Goal: Transaction & Acquisition: Purchase product/service

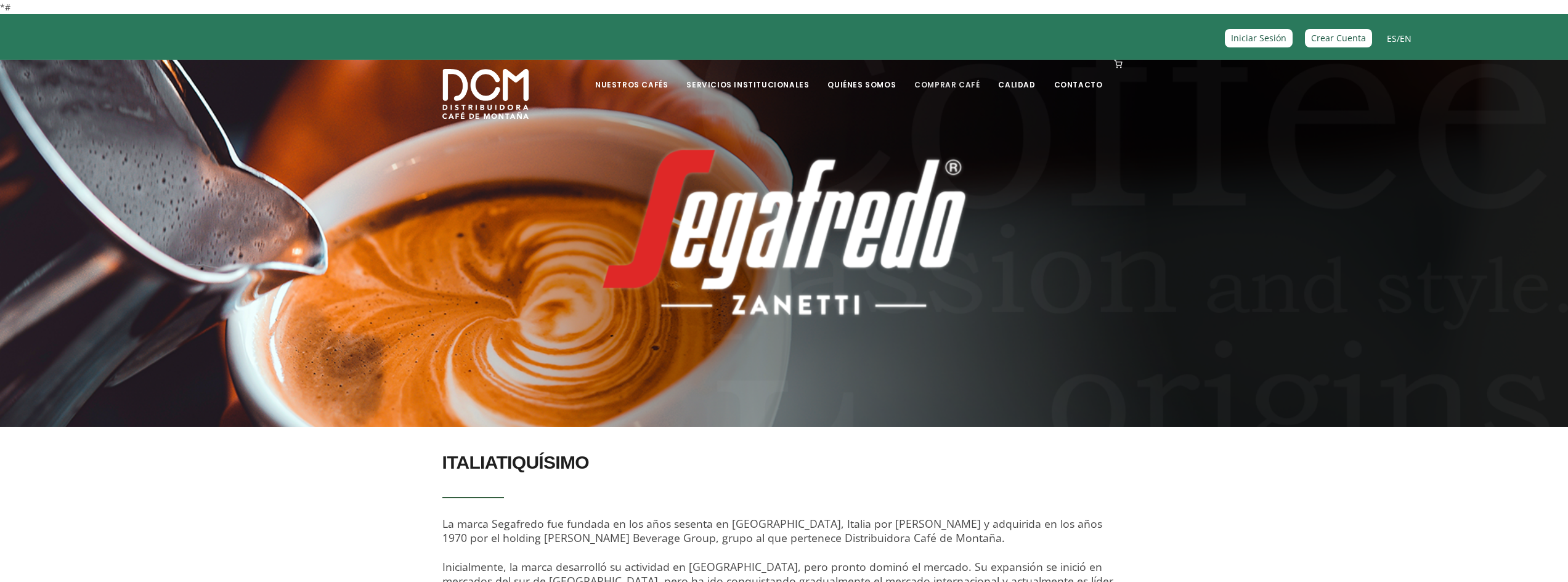
click at [936, 83] on link "Comprar Café" at bounding box center [947, 75] width 80 height 29
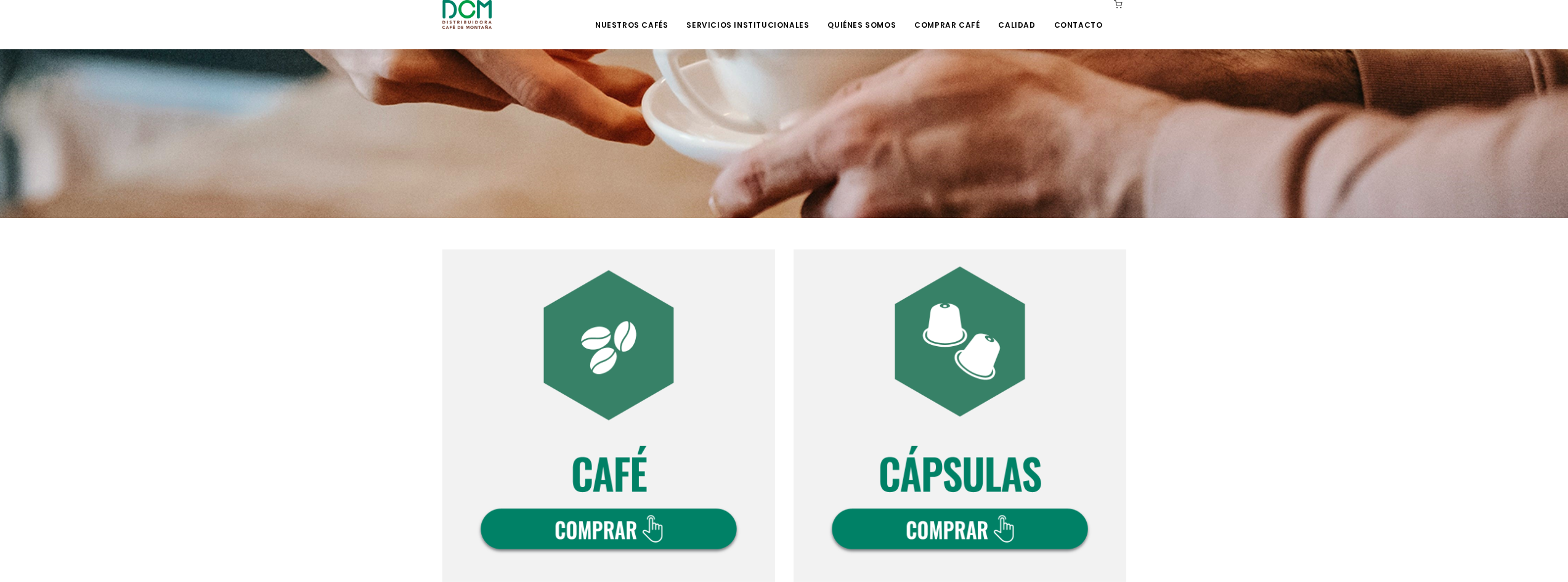
scroll to position [411, 0]
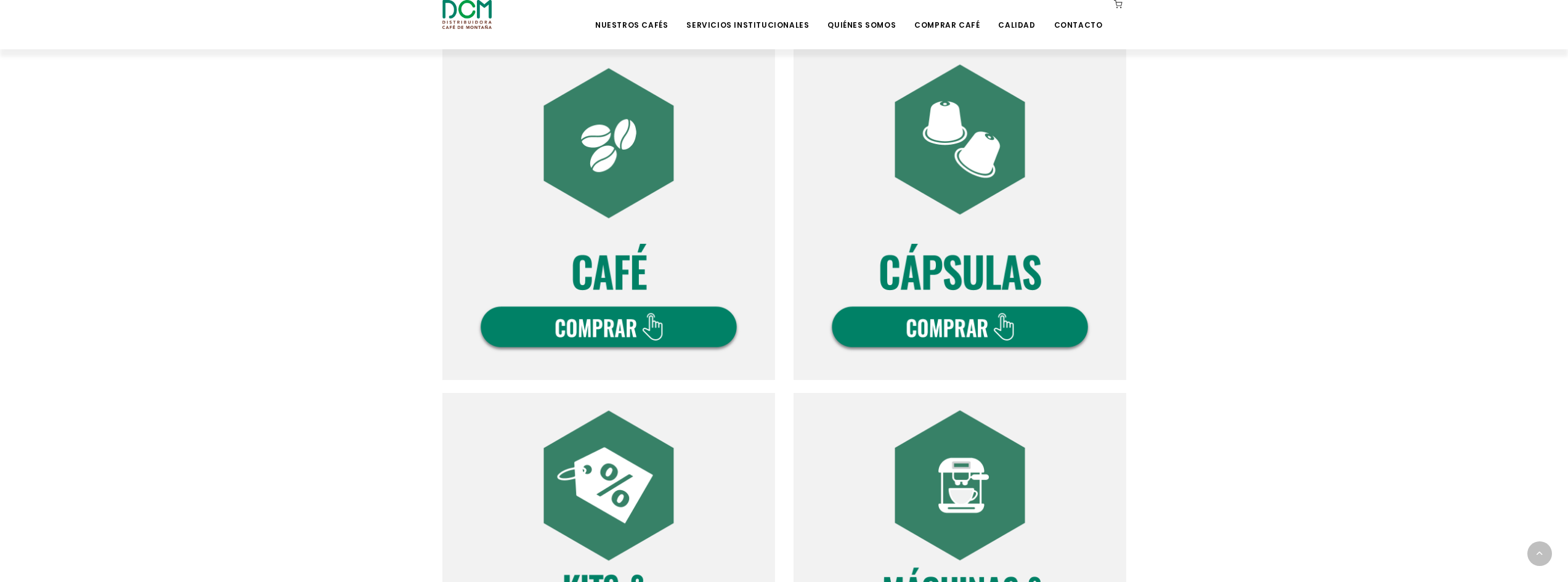
click at [661, 316] on img at bounding box center [608, 213] width 332 height 332
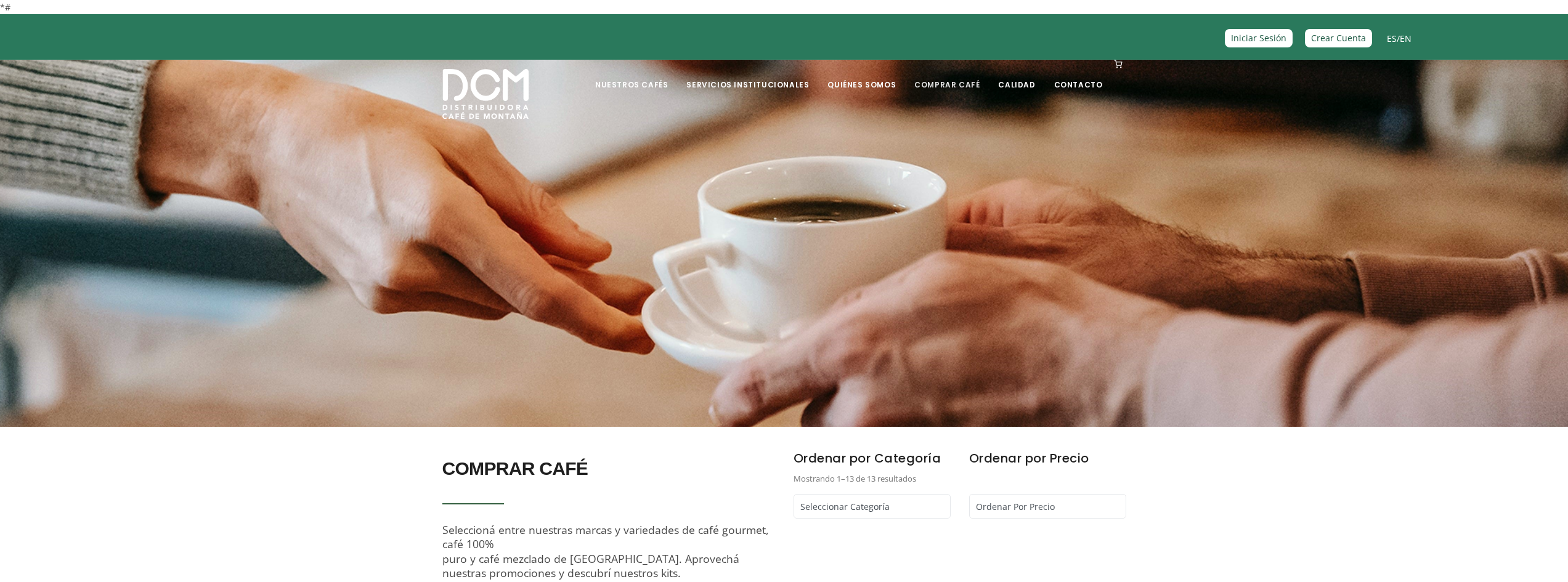
click at [963, 83] on link "Comprar Café" at bounding box center [947, 75] width 80 height 29
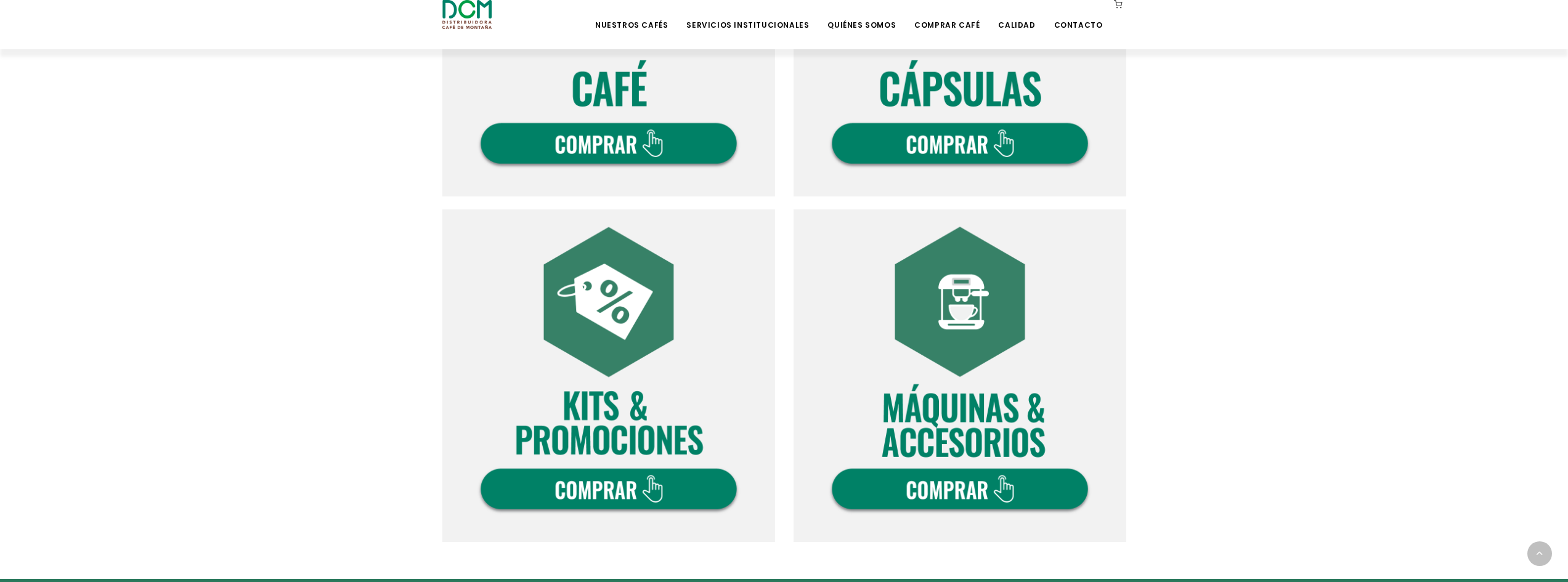
scroll to position [616, 0]
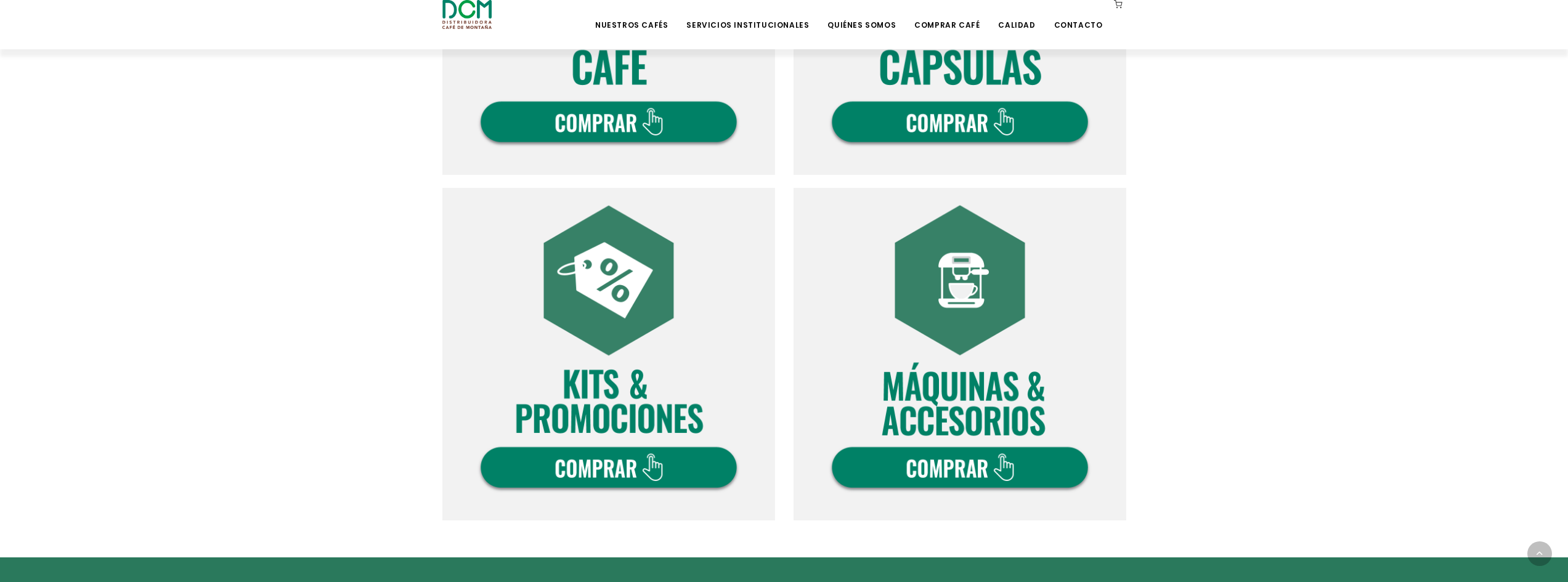
click at [981, 322] on img at bounding box center [960, 353] width 332 height 332
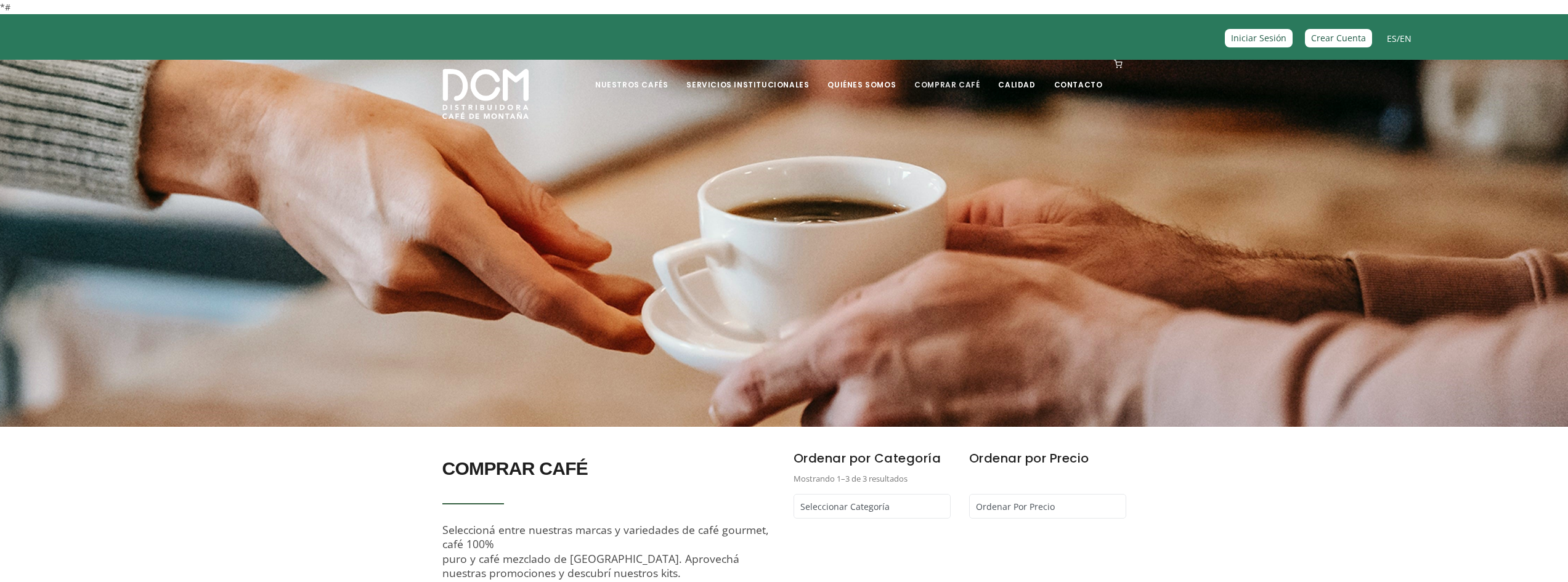
click at [965, 80] on link "Comprar Café" at bounding box center [947, 75] width 80 height 29
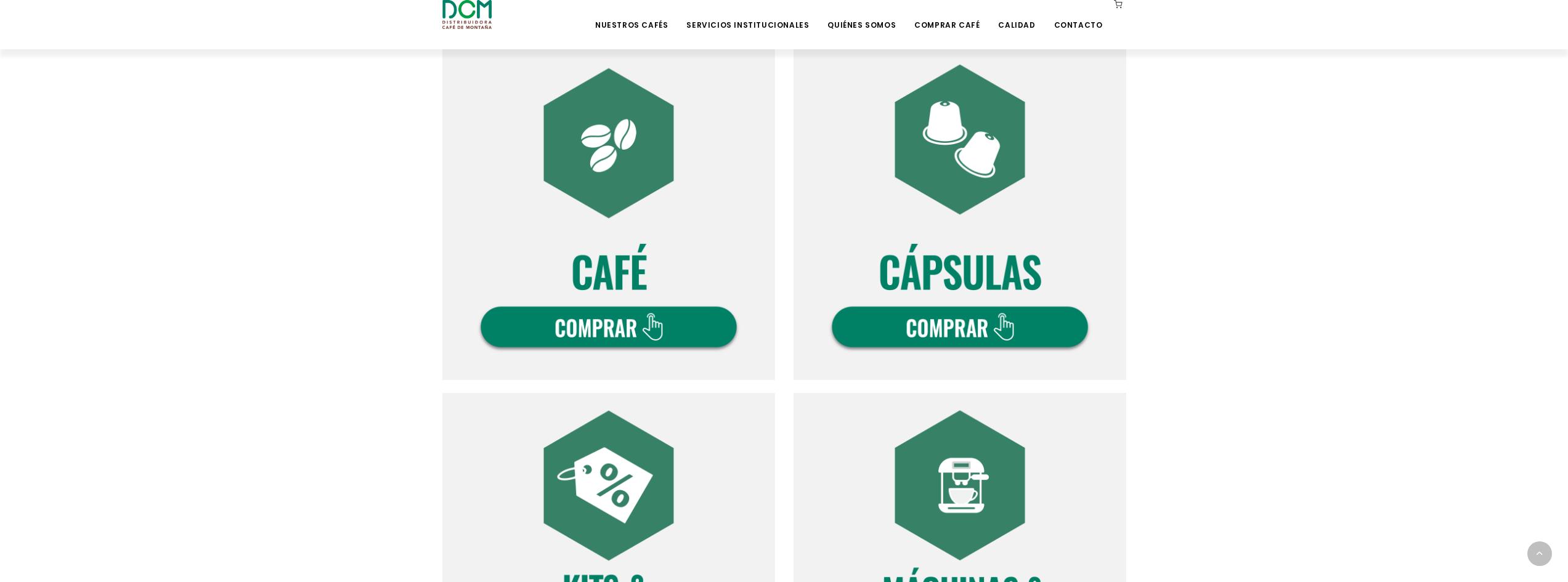
scroll to position [616, 0]
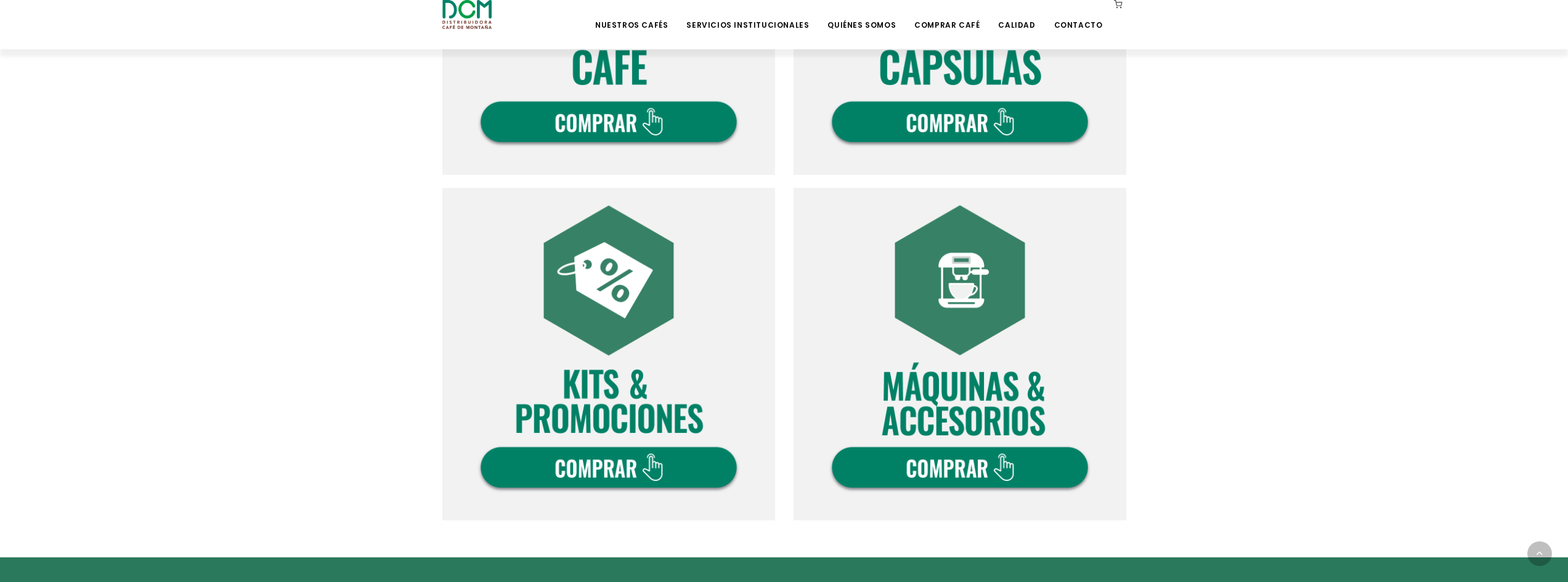
click at [687, 415] on img at bounding box center [608, 353] width 332 height 332
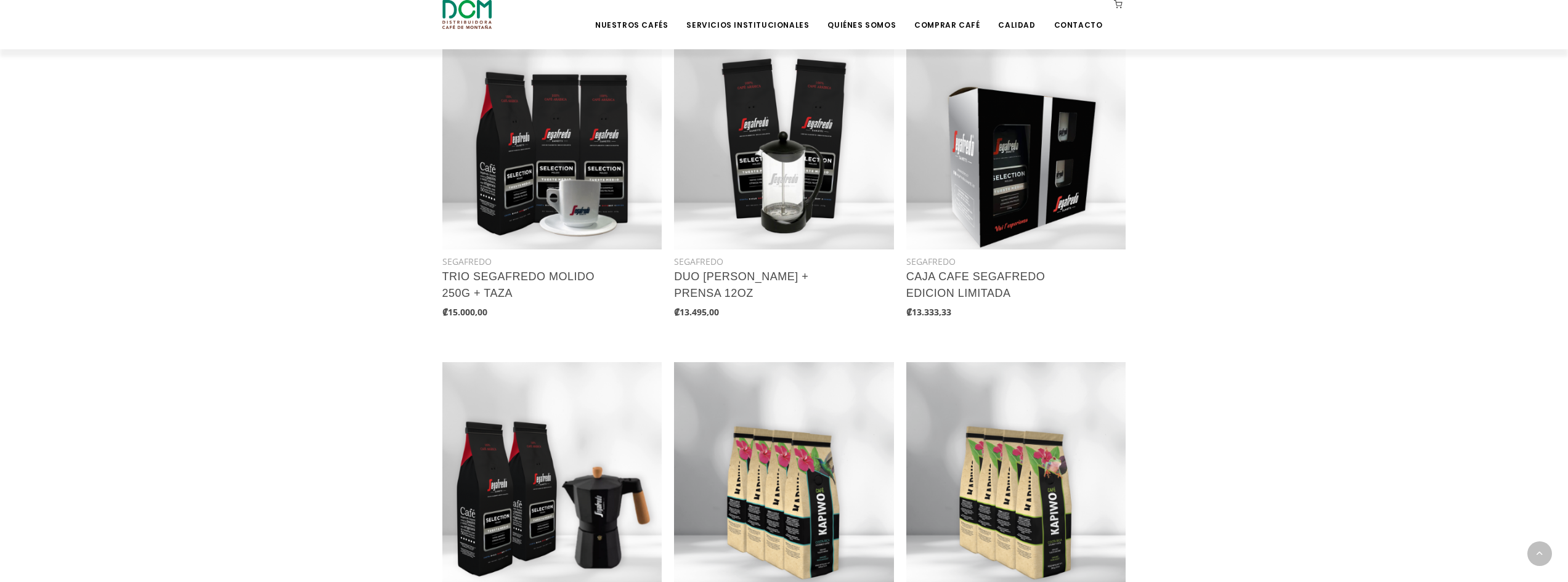
scroll to position [616, 0]
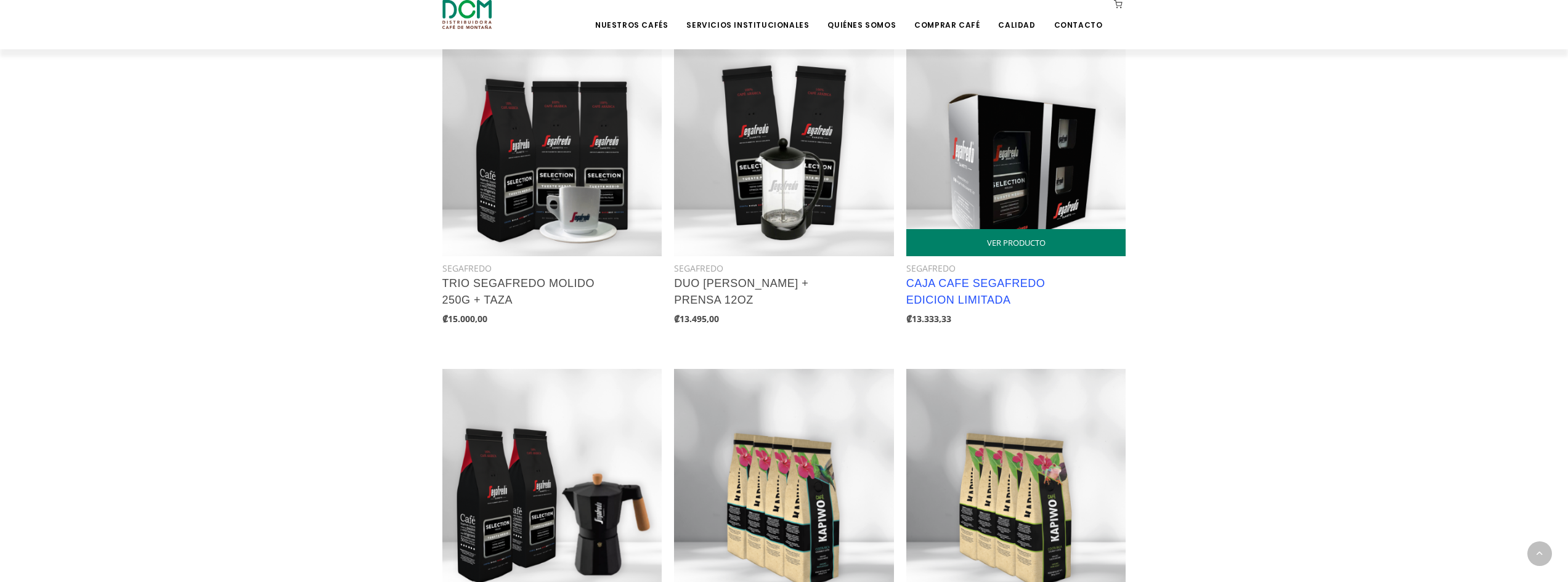
click at [999, 302] on link "CAJA CAFE SEGAFREDO EDICION LIMITADA" at bounding box center [976, 291] width 139 height 29
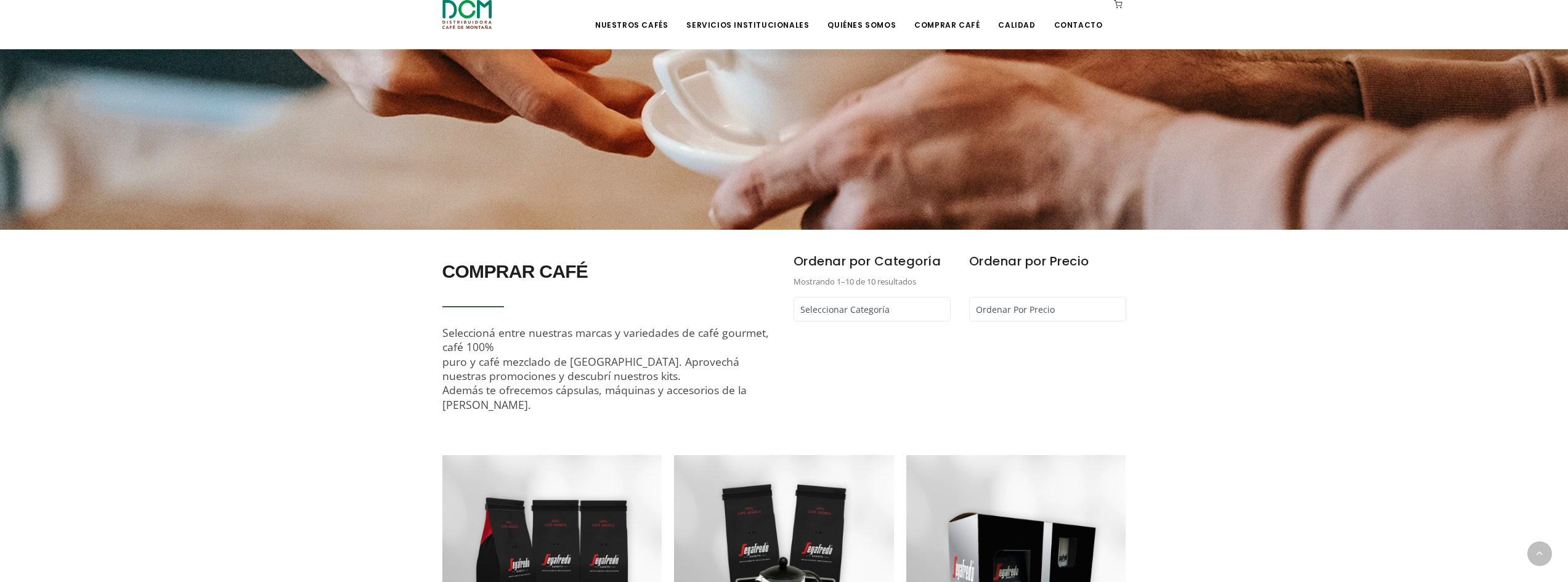
scroll to position [0, 0]
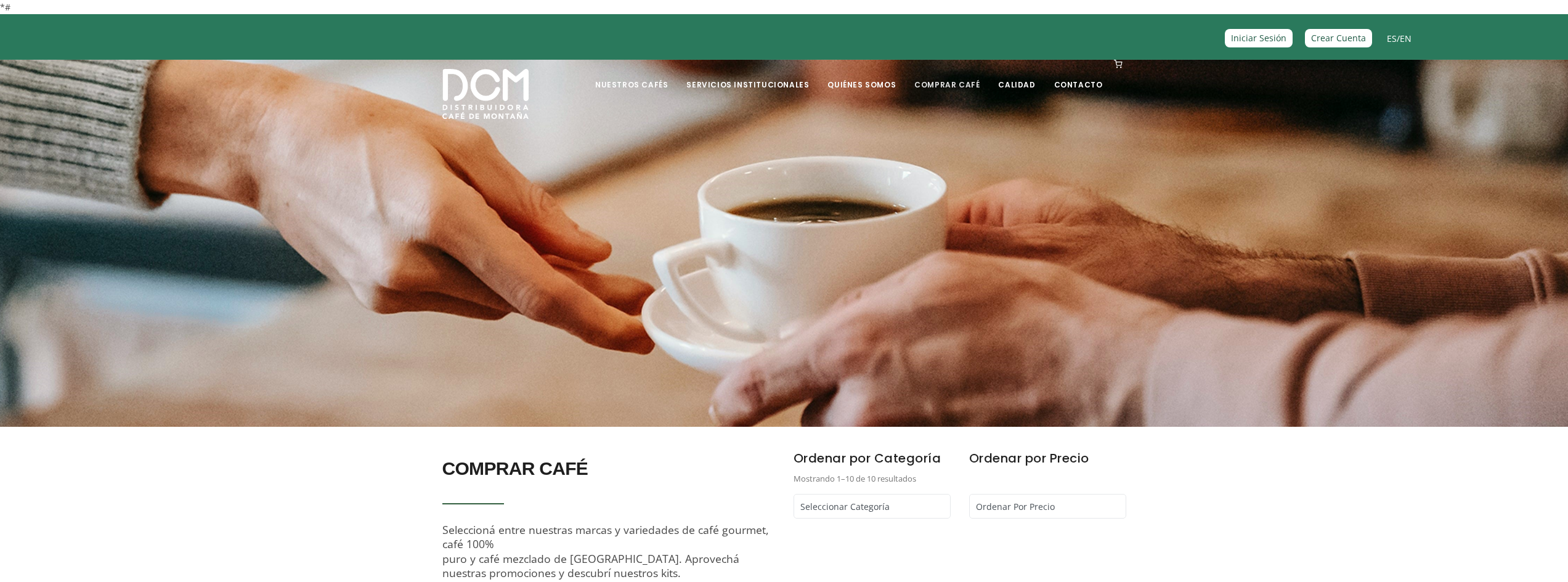
click at [931, 84] on link "Comprar Café" at bounding box center [947, 75] width 80 height 29
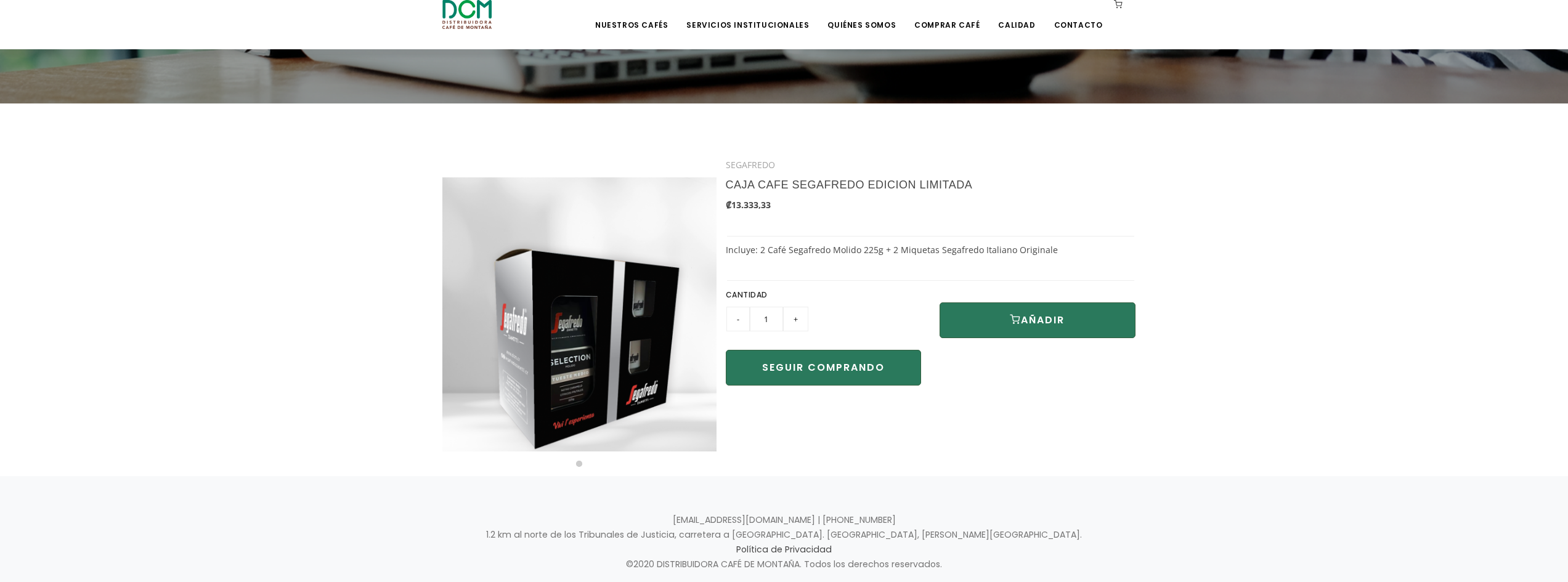
scroll to position [238, 0]
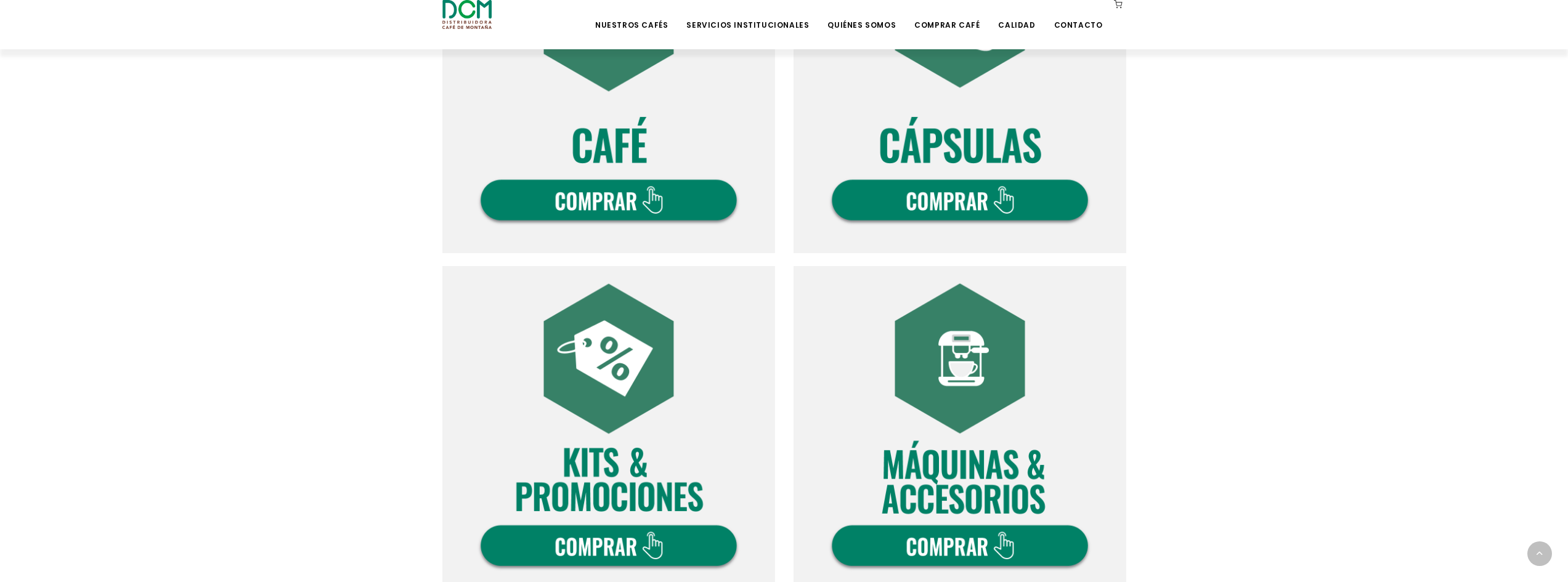
scroll to position [616, 0]
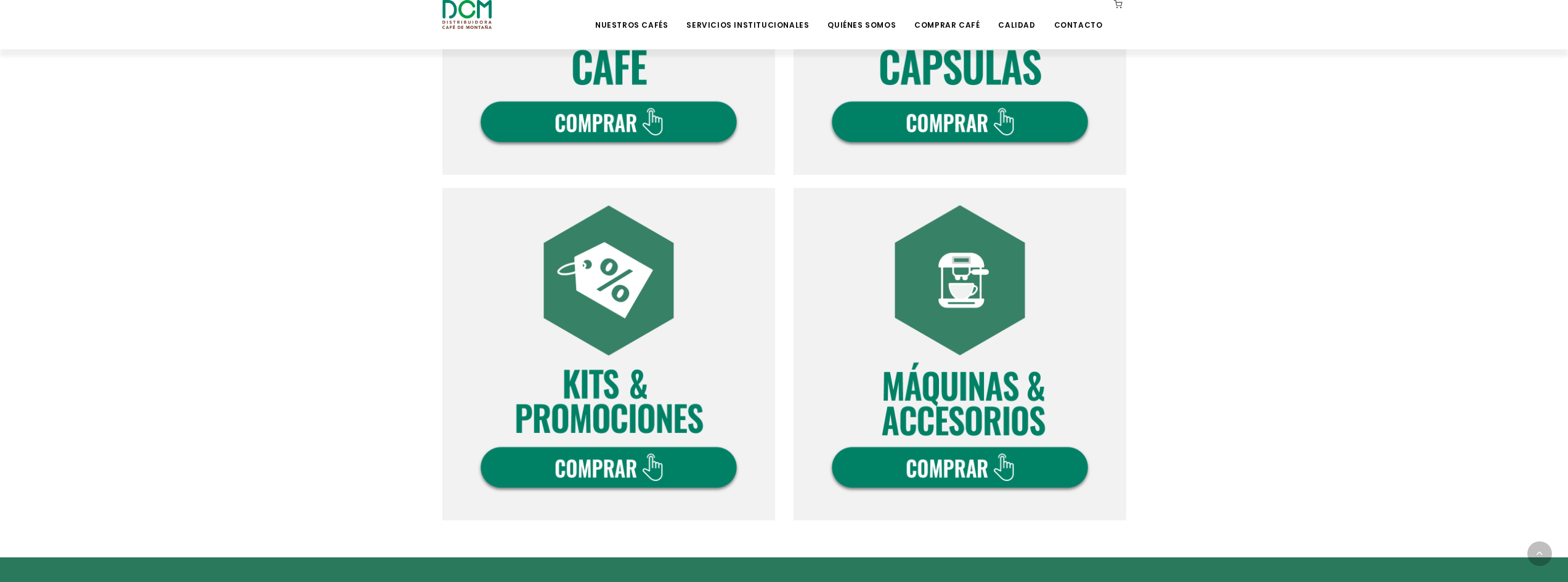
click at [667, 124] on img at bounding box center [608, 8] width 332 height 332
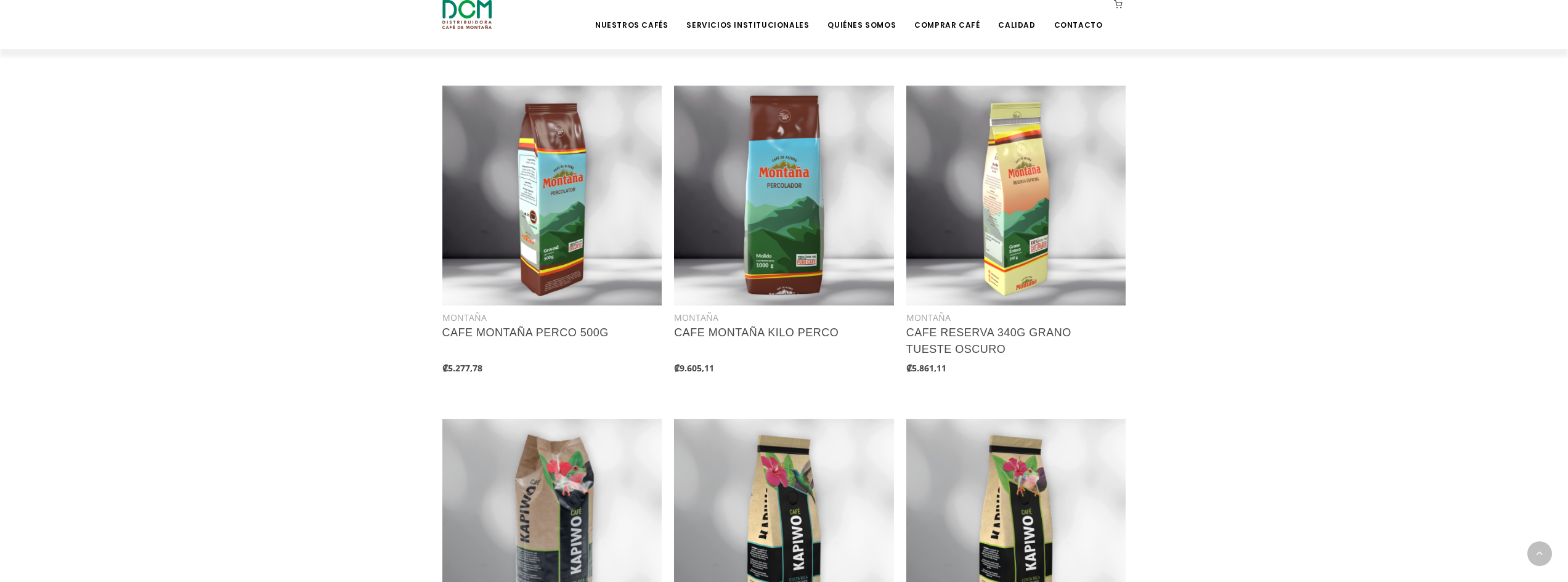
scroll to position [411, 0]
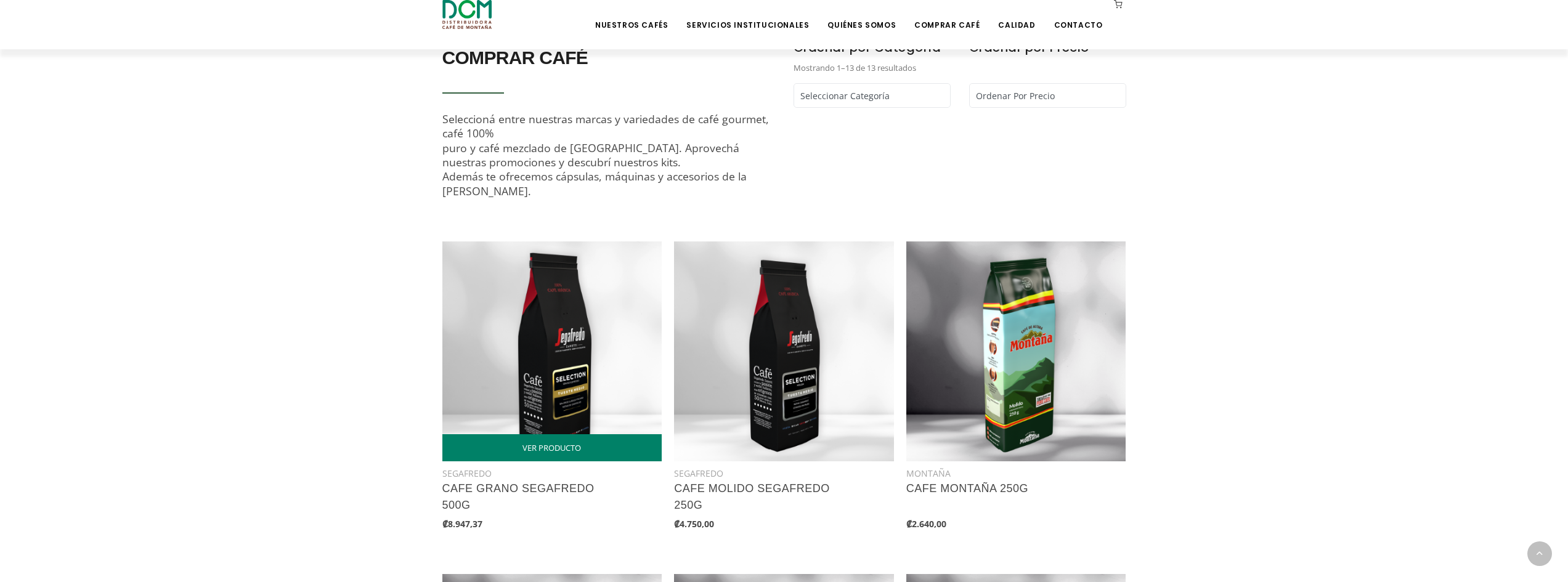
click at [598, 330] on img at bounding box center [552, 351] width 220 height 220
click at [956, 25] on link "Comprar Café" at bounding box center [947, 15] width 80 height 29
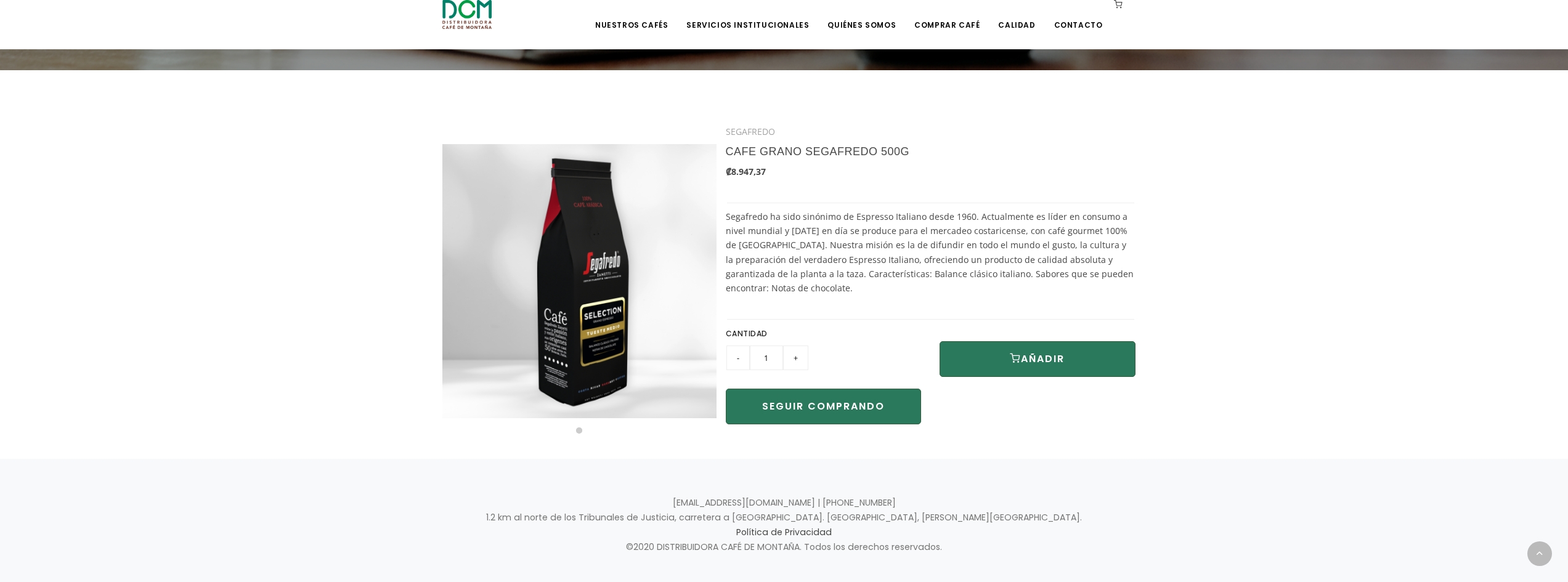
scroll to position [254, 0]
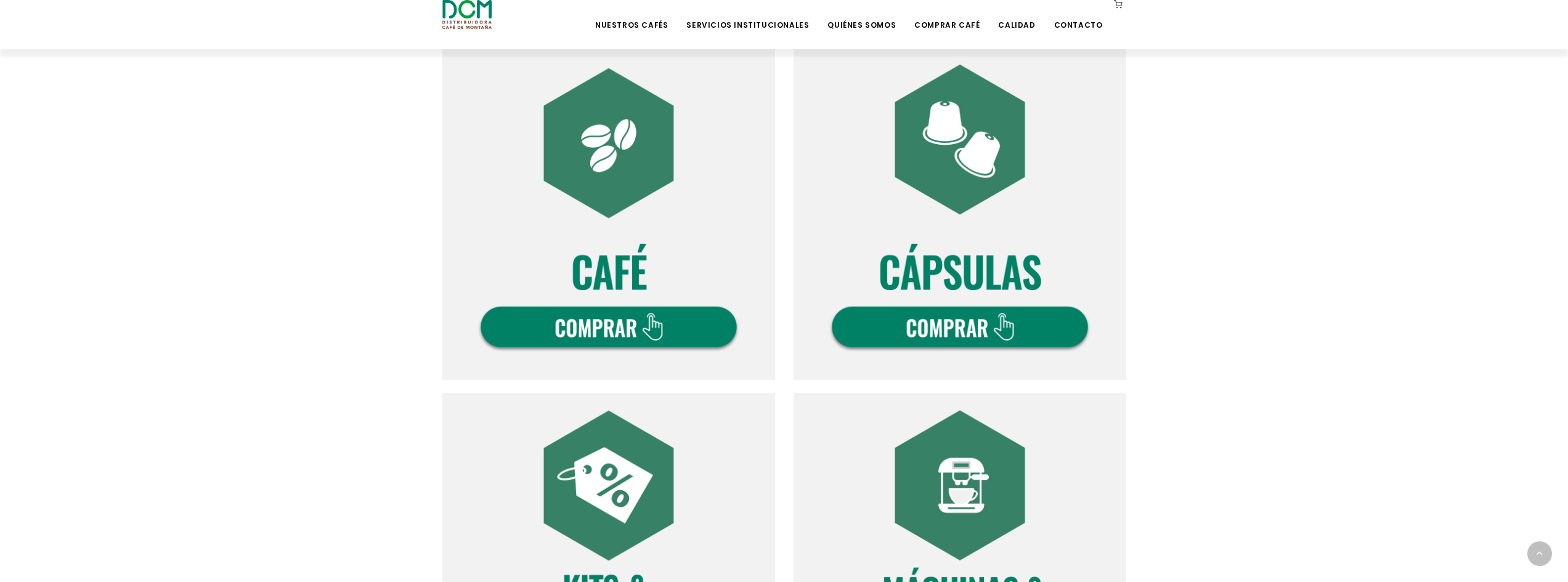
scroll to position [616, 0]
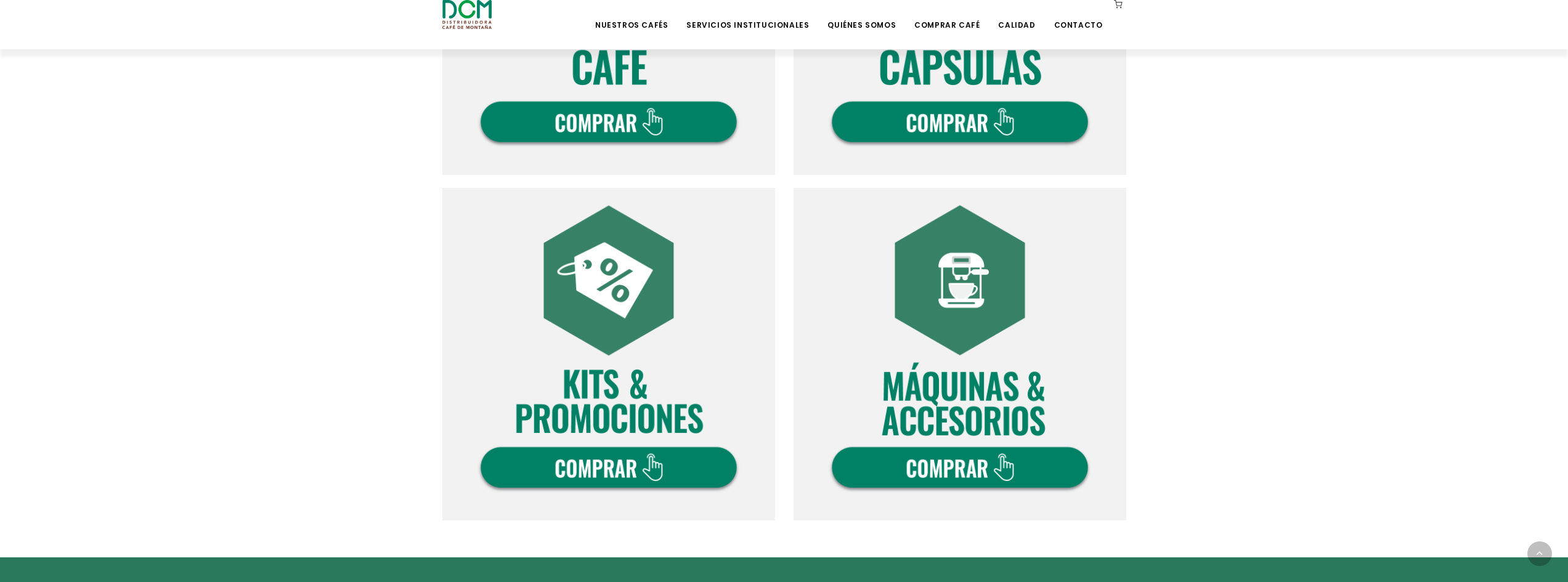
click at [639, 336] on img at bounding box center [608, 353] width 332 height 332
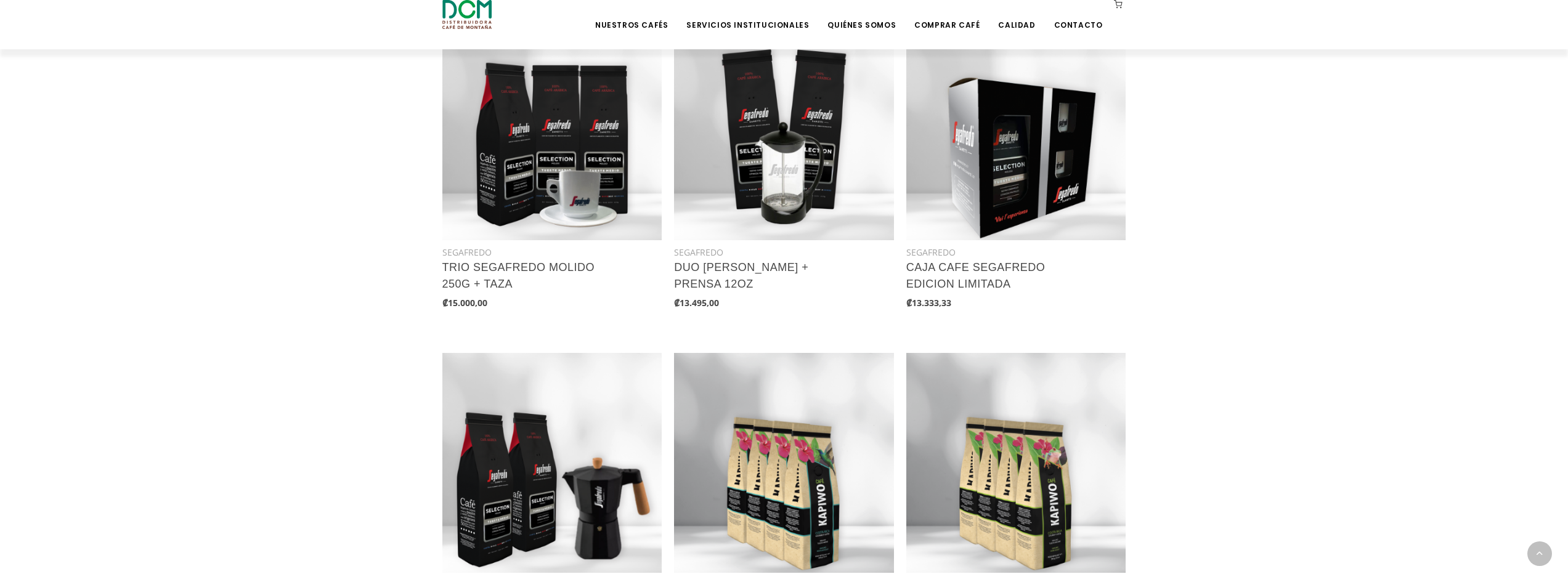
scroll to position [616, 0]
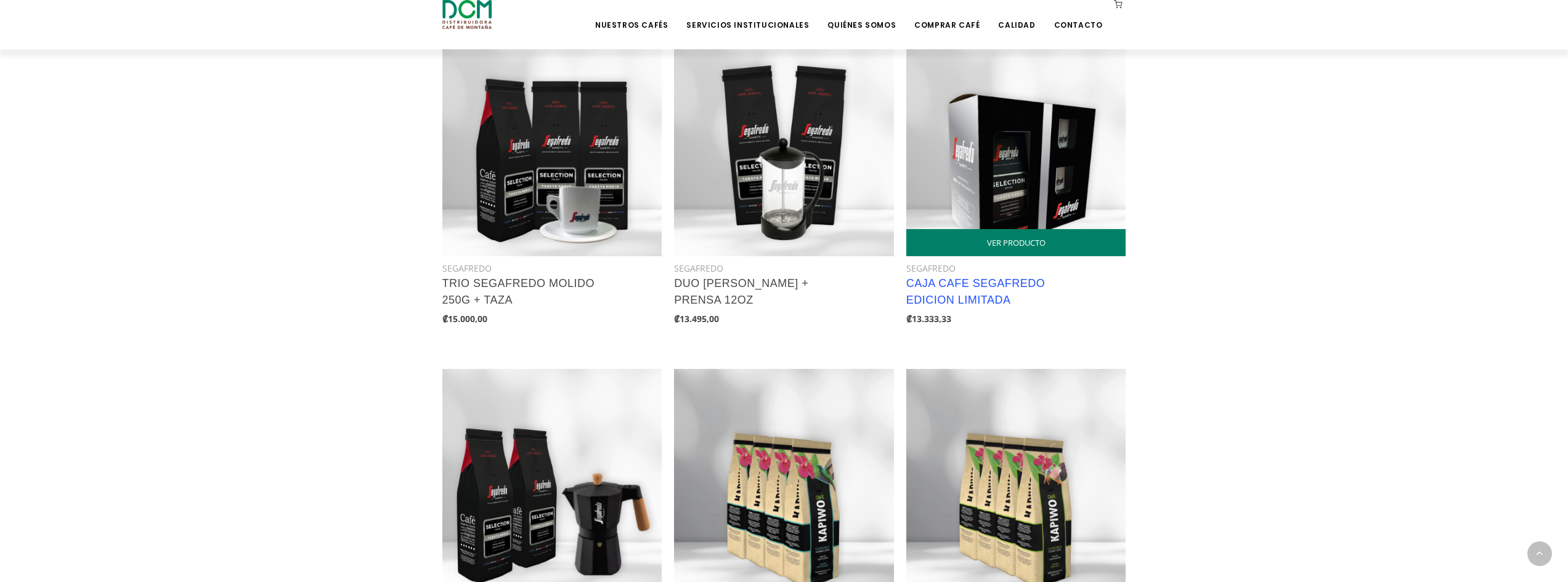
click at [999, 295] on link "CAJA CAFE SEGAFREDO EDICION LIMITADA" at bounding box center [976, 291] width 139 height 29
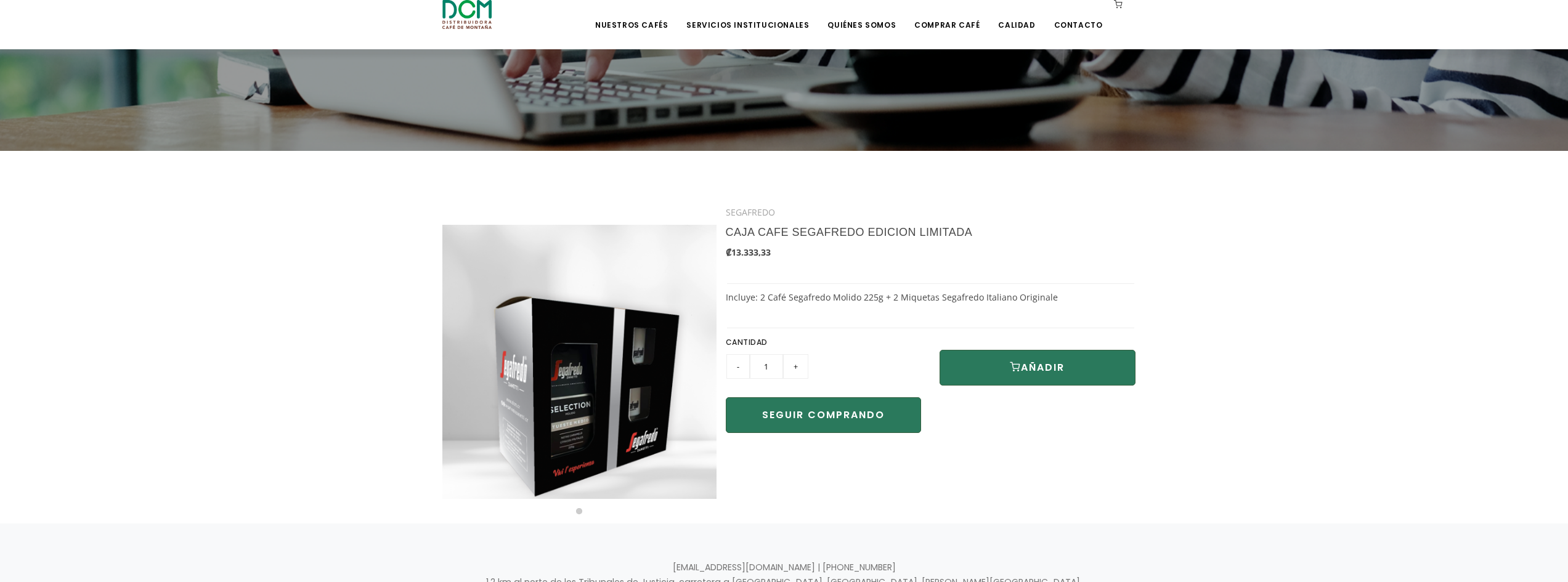
scroll to position [238, 0]
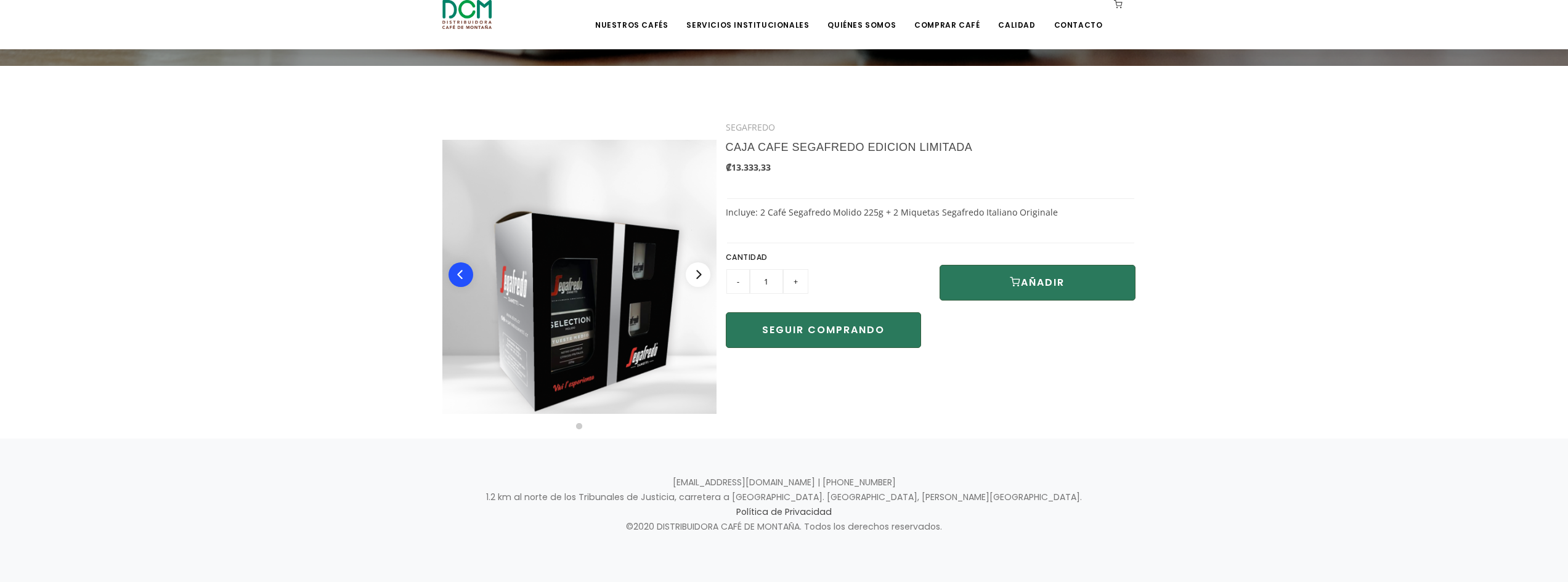
click at [448, 280] on img at bounding box center [580, 277] width 274 height 274
click at [396, 285] on section "SEGAFREDO CAJA CAFE SEGAFREDO EDICION LIMITADA ₡13.333,33 Incluye: 2 Café Segaf…" at bounding box center [784, 252] width 1568 height 373
click at [955, 17] on link "Comprar Café" at bounding box center [947, 15] width 80 height 29
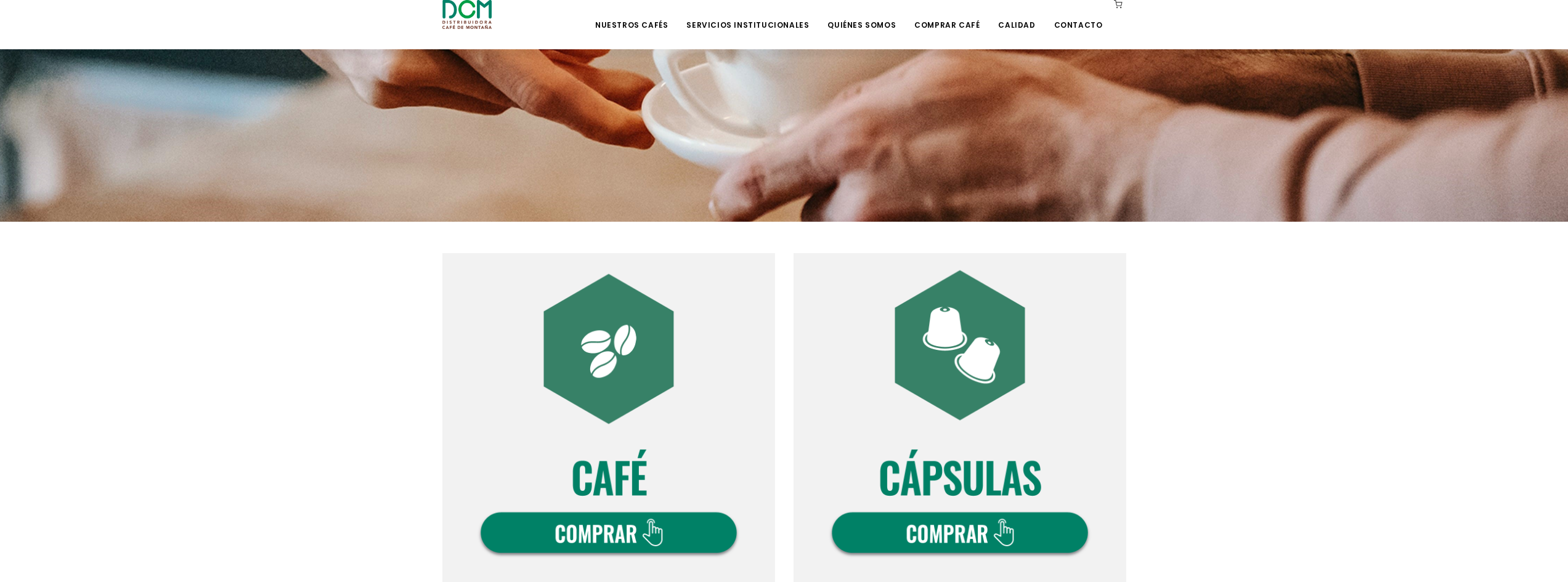
scroll to position [411, 0]
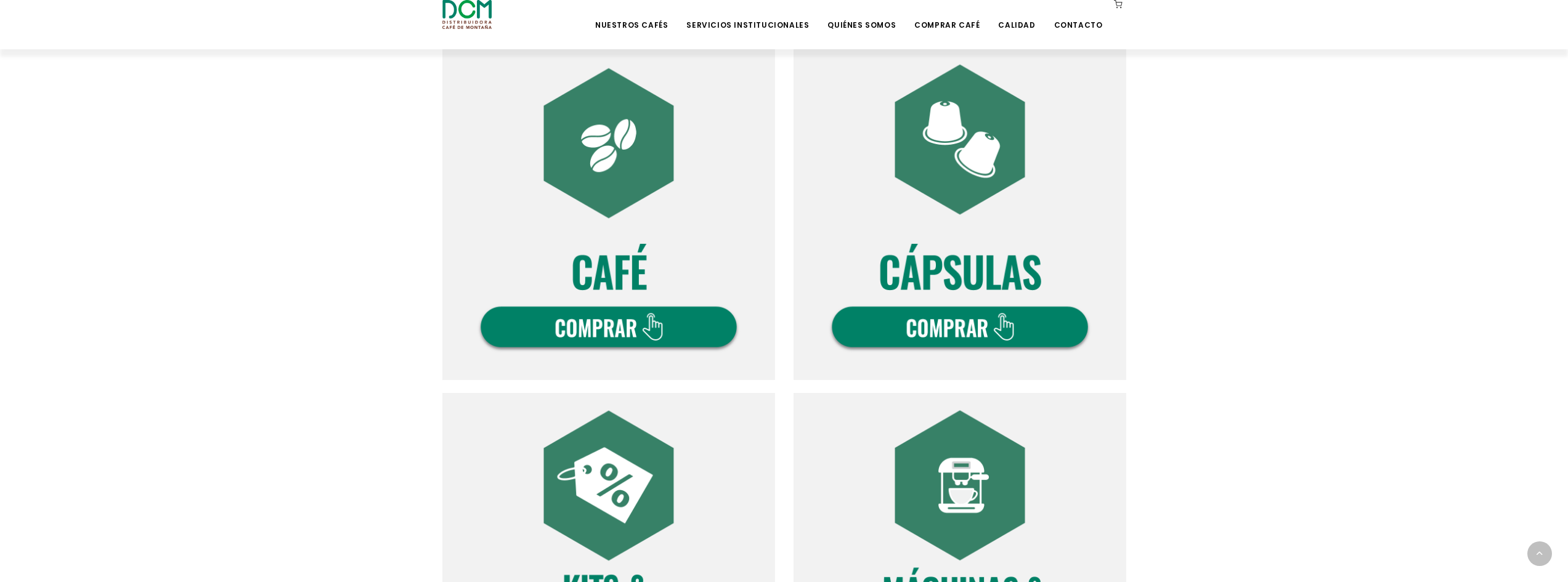
click at [662, 326] on img at bounding box center [608, 213] width 332 height 332
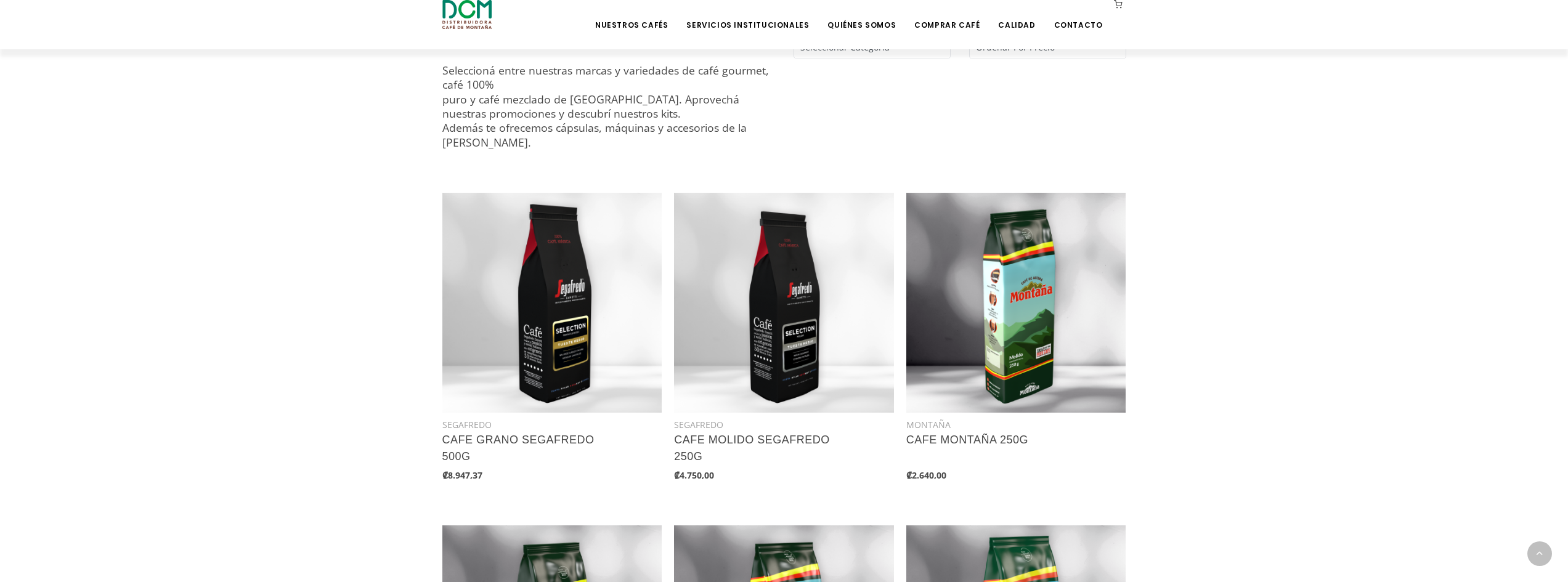
scroll to position [470, 0]
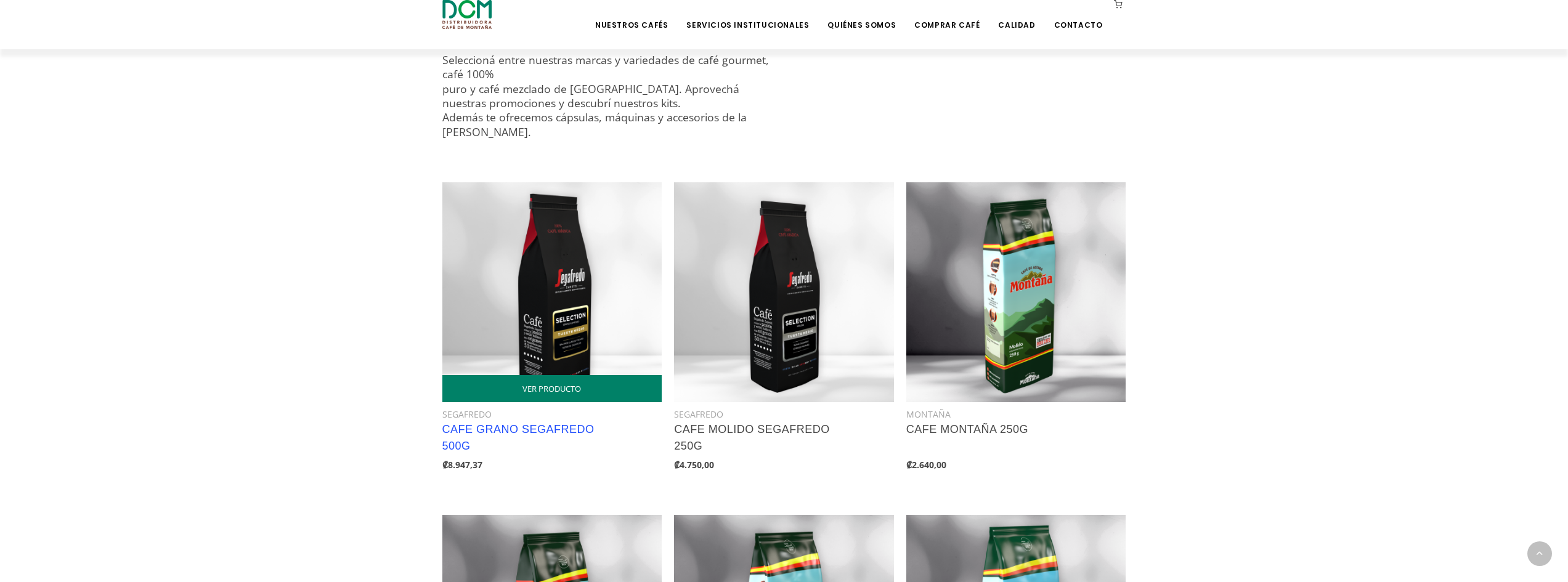
click at [541, 433] on link "CAFE GRANO SEGAFREDO 500G" at bounding box center [519, 437] width 152 height 29
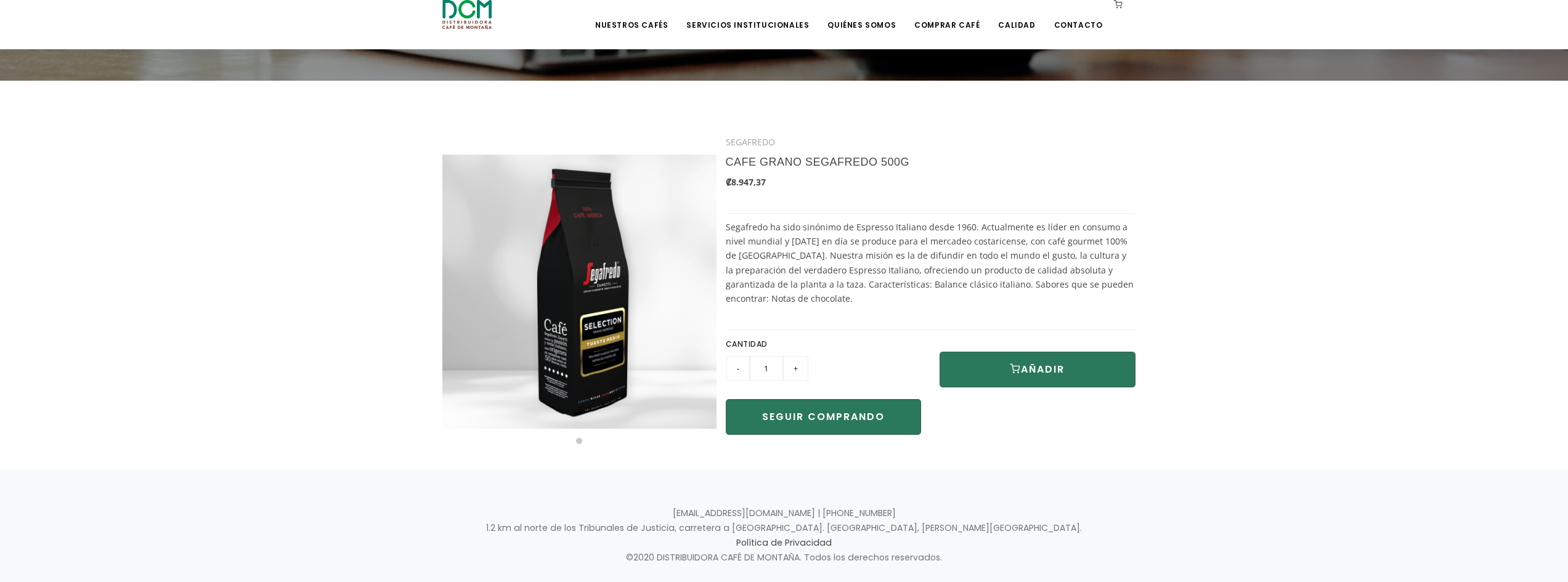
scroll to position [254, 0]
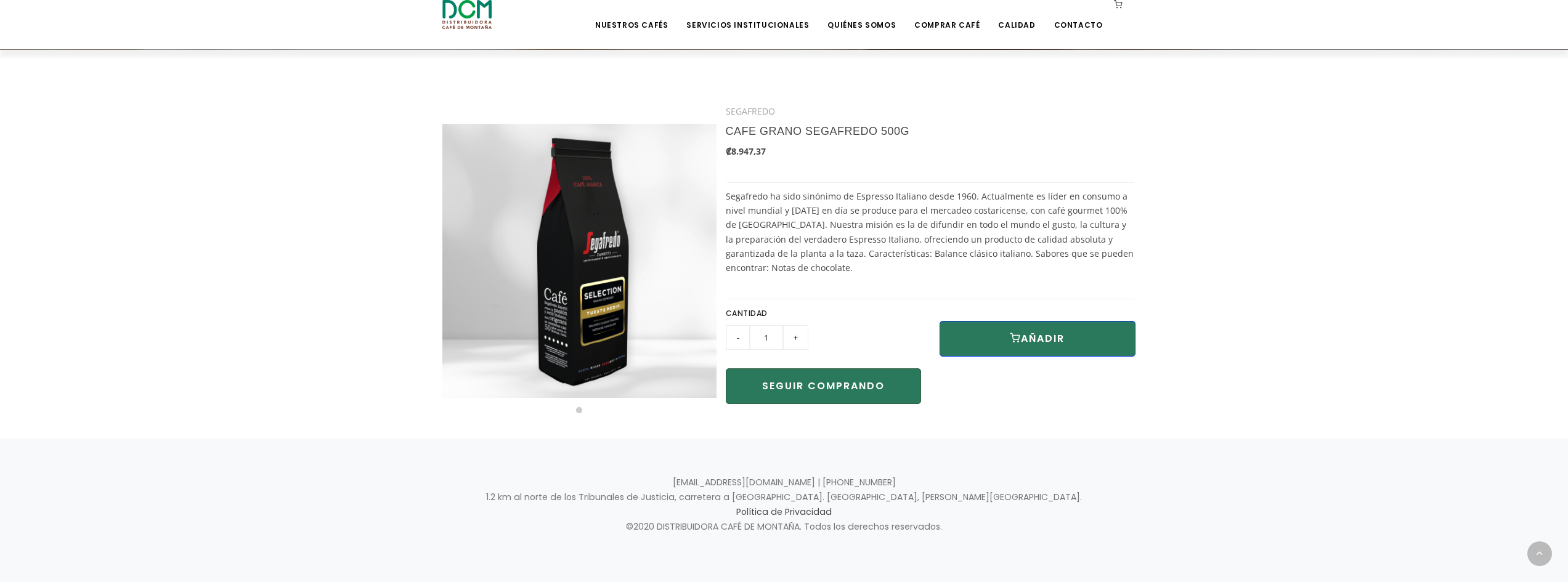
click at [1046, 339] on button "AÑADIR" at bounding box center [1038, 339] width 196 height 36
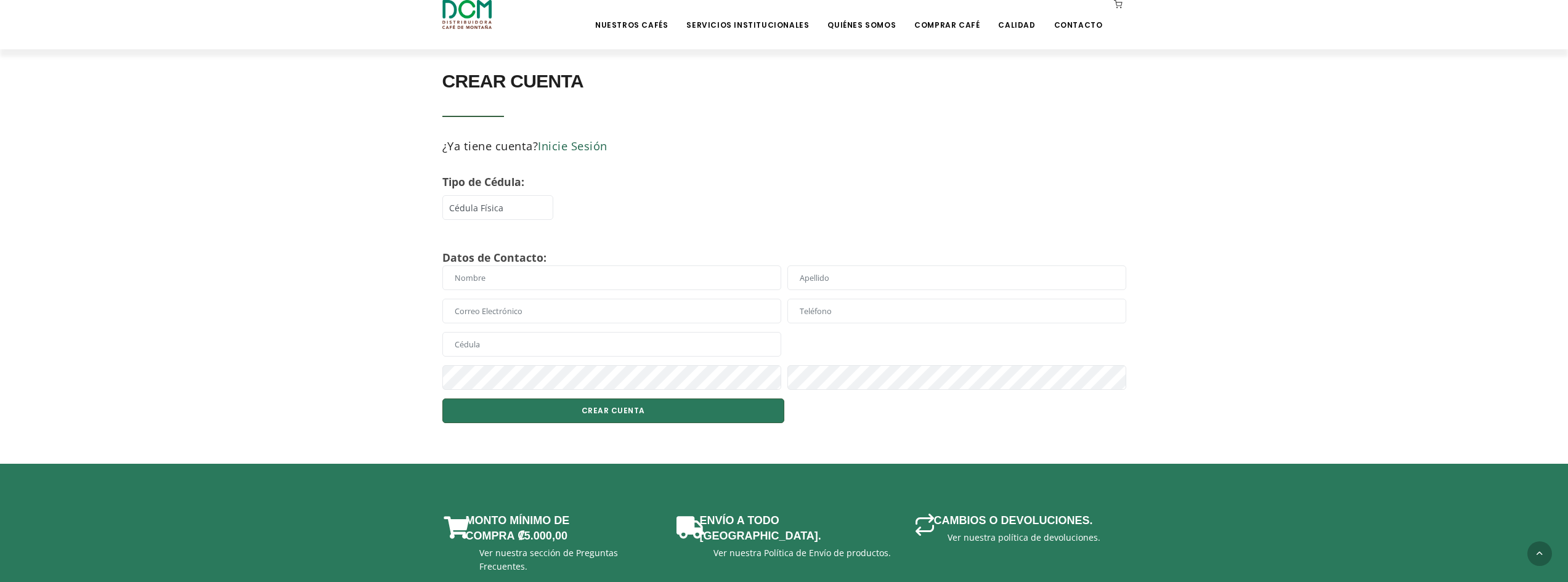
scroll to position [255, 0]
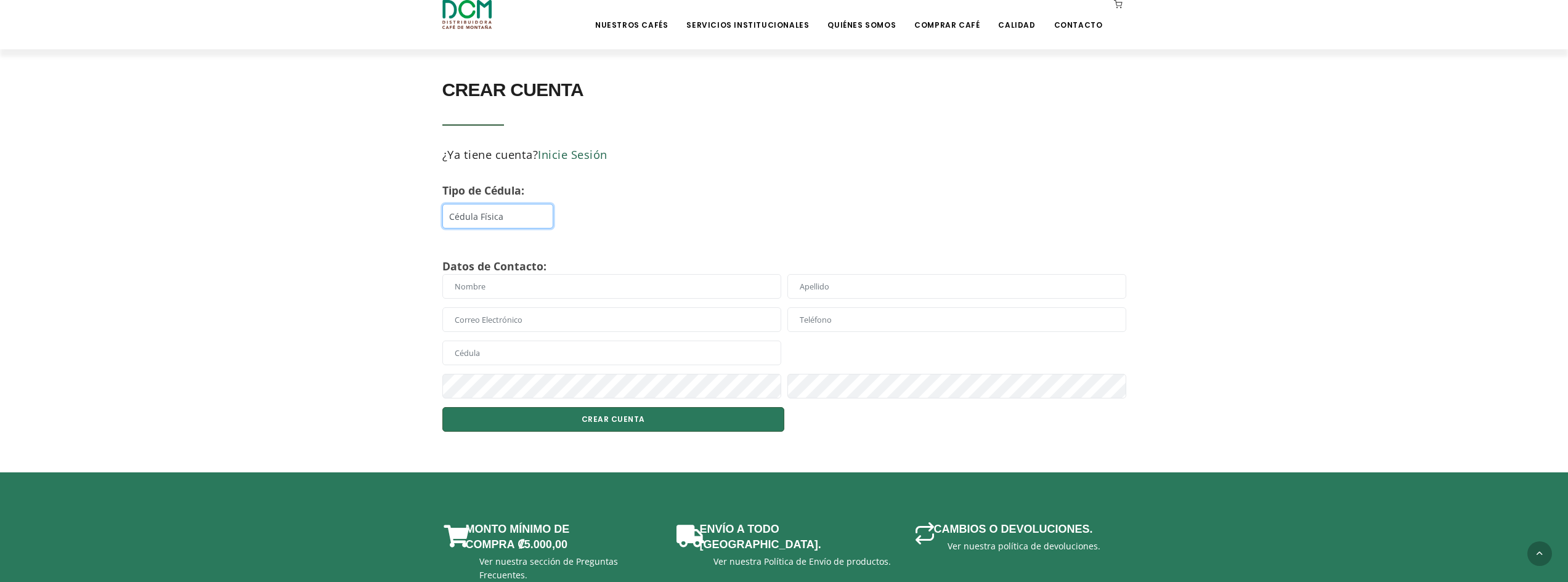
click at [499, 227] on select "Cédula Física Cédula DIMEX Cédula Jurídica" at bounding box center [498, 216] width 111 height 24
click at [443, 204] on select "Cédula Física Cédula DIMEX Cédula Jurídica" at bounding box center [498, 216] width 111 height 24
click at [508, 283] on input "text" at bounding box center [612, 286] width 339 height 24
type input "[PERSON_NAME]"
type input "g"
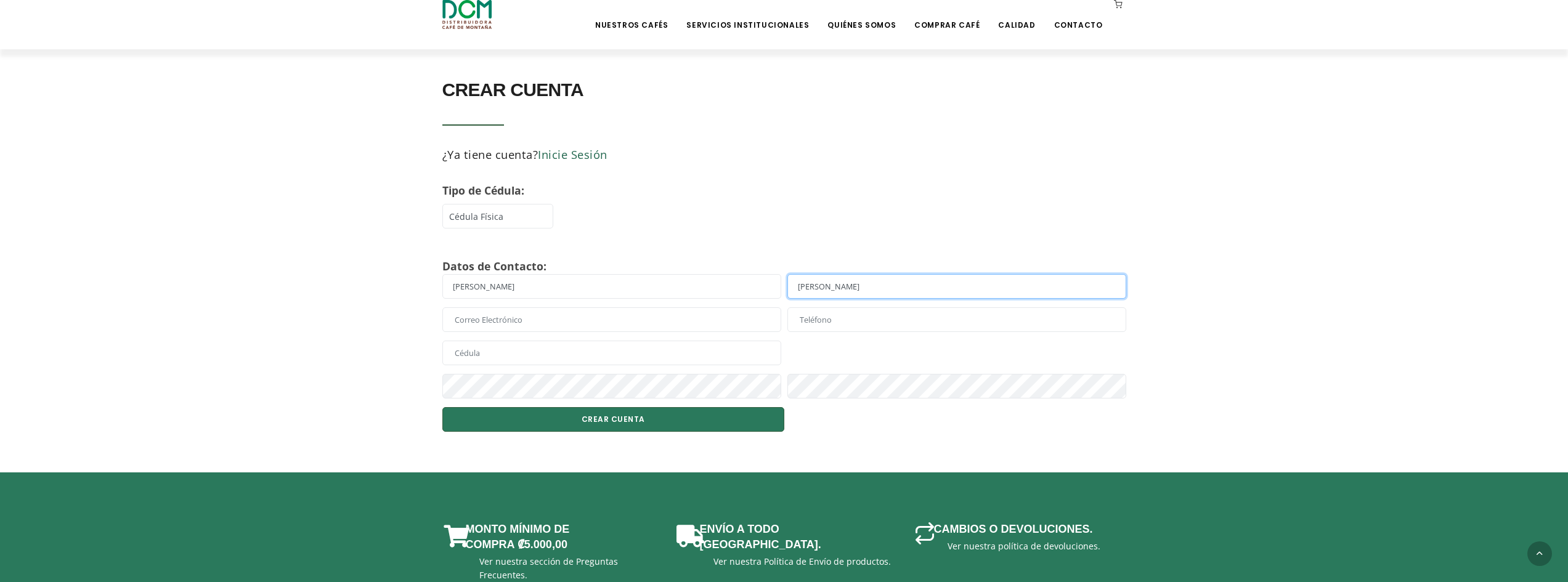
type input "Gonzalez"
type input "antonio.gon727@gmail.com"
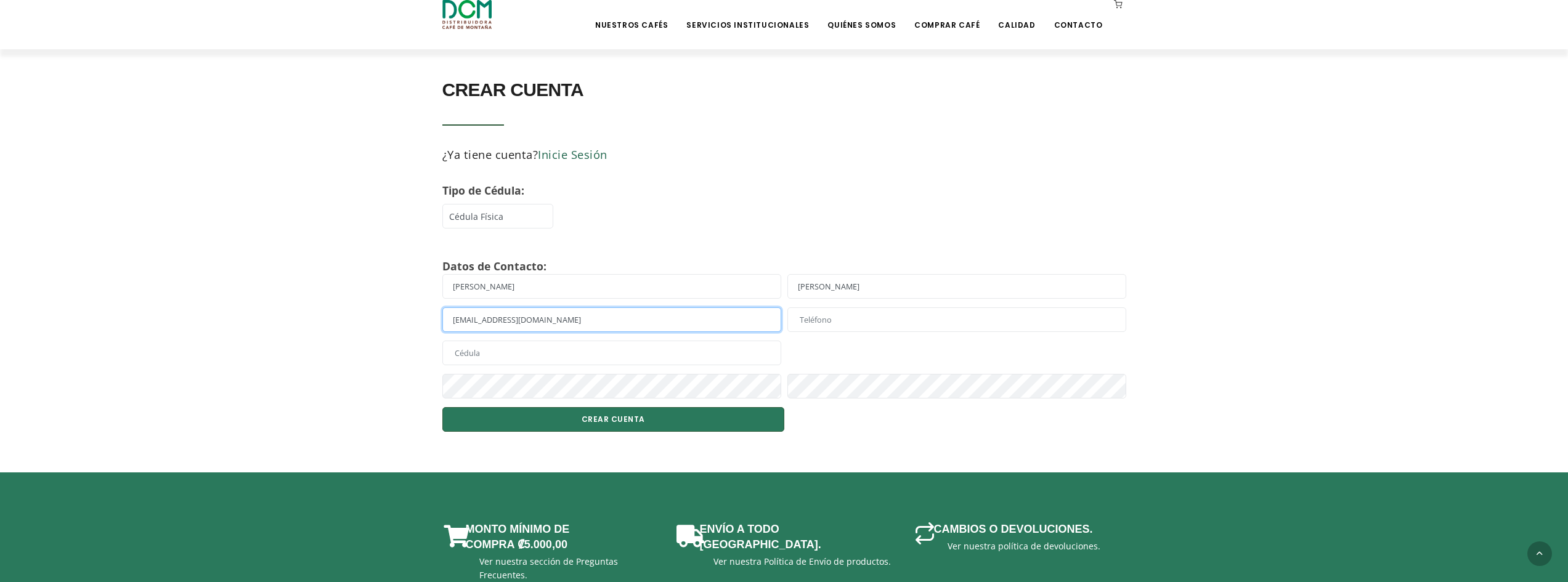
type input "88835930"
click at [818, 325] on input "88835930" at bounding box center [956, 319] width 339 height 24
click at [814, 323] on input "88835930" at bounding box center [956, 319] width 339 height 24
click at [648, 350] on input "text" at bounding box center [612, 353] width 339 height 24
type input "116430087"
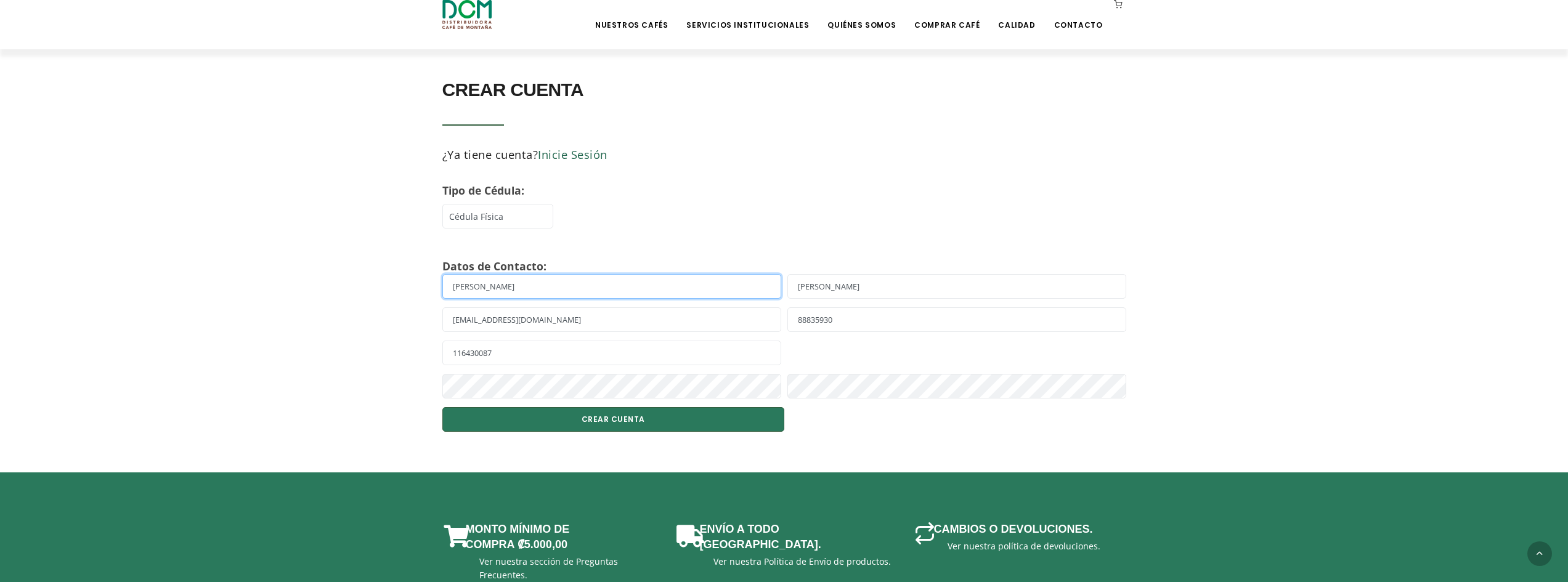
click at [591, 288] on input "[PERSON_NAME]" at bounding box center [612, 286] width 339 height 24
type input "[PERSON_NAME]"
click at [733, 421] on button "CREAR CUENTA" at bounding box center [614, 419] width 342 height 24
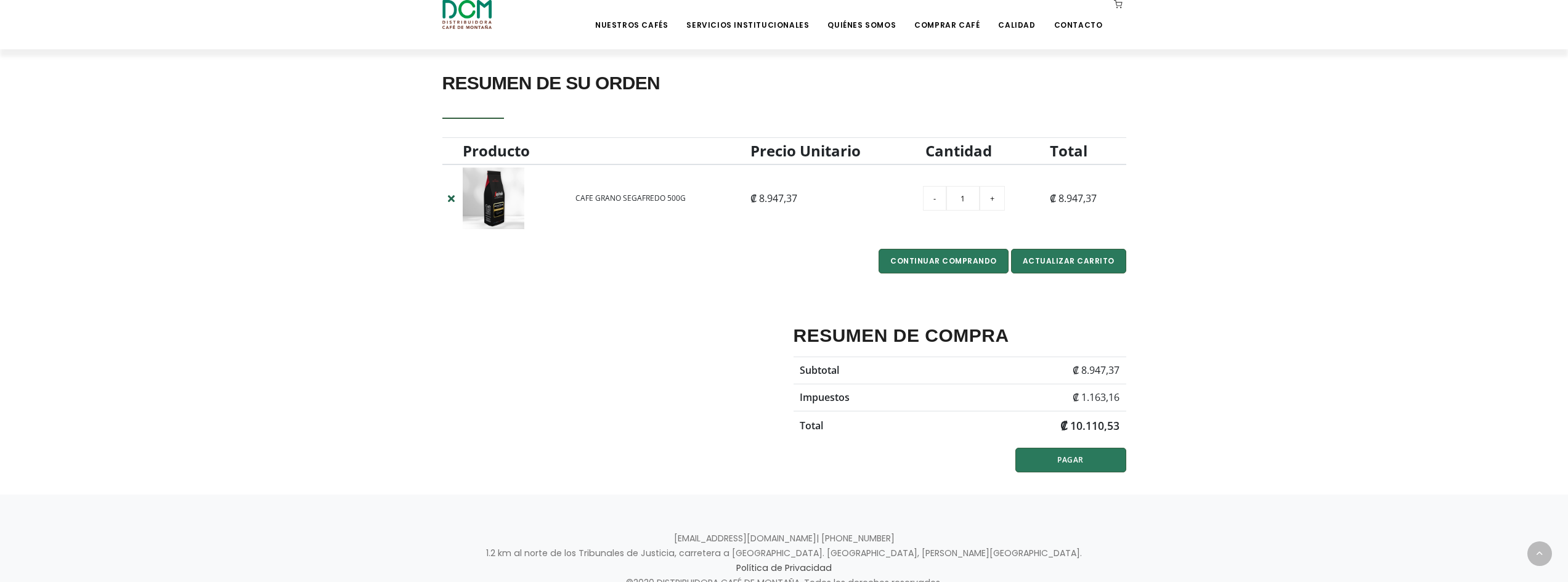
scroll to position [332, 0]
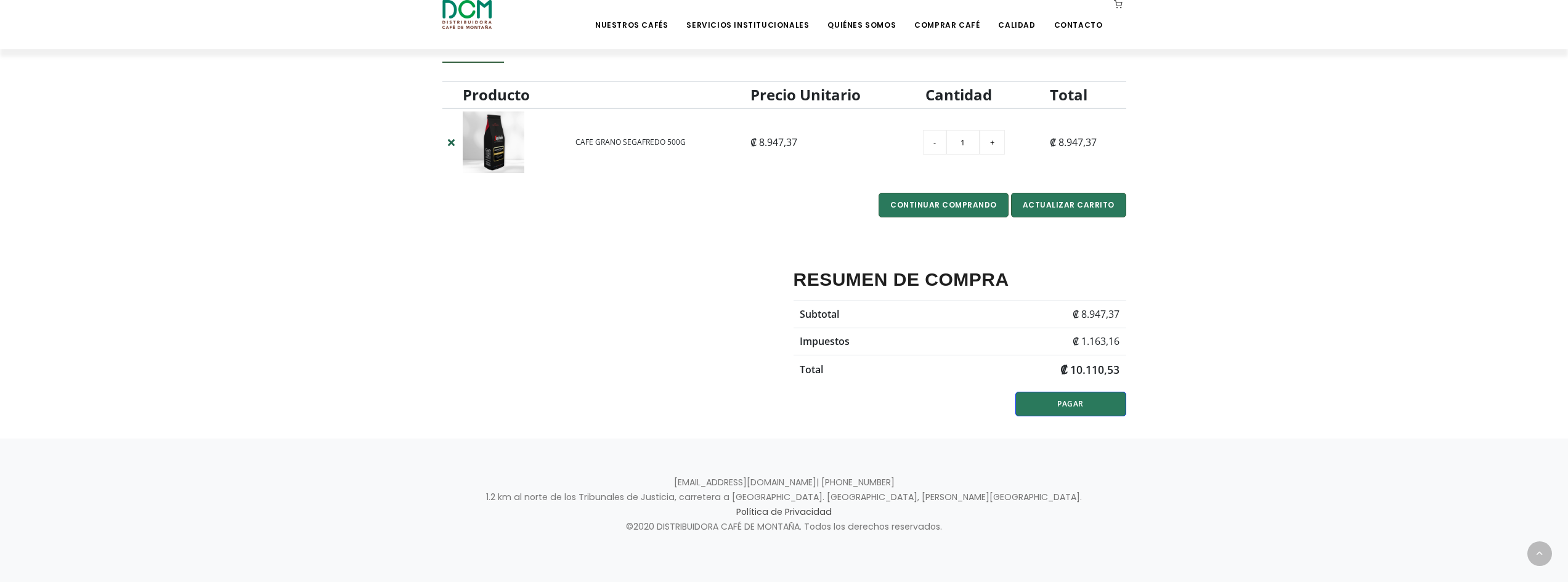
click at [1072, 407] on span "PAGAR" at bounding box center [1070, 403] width 26 height 10
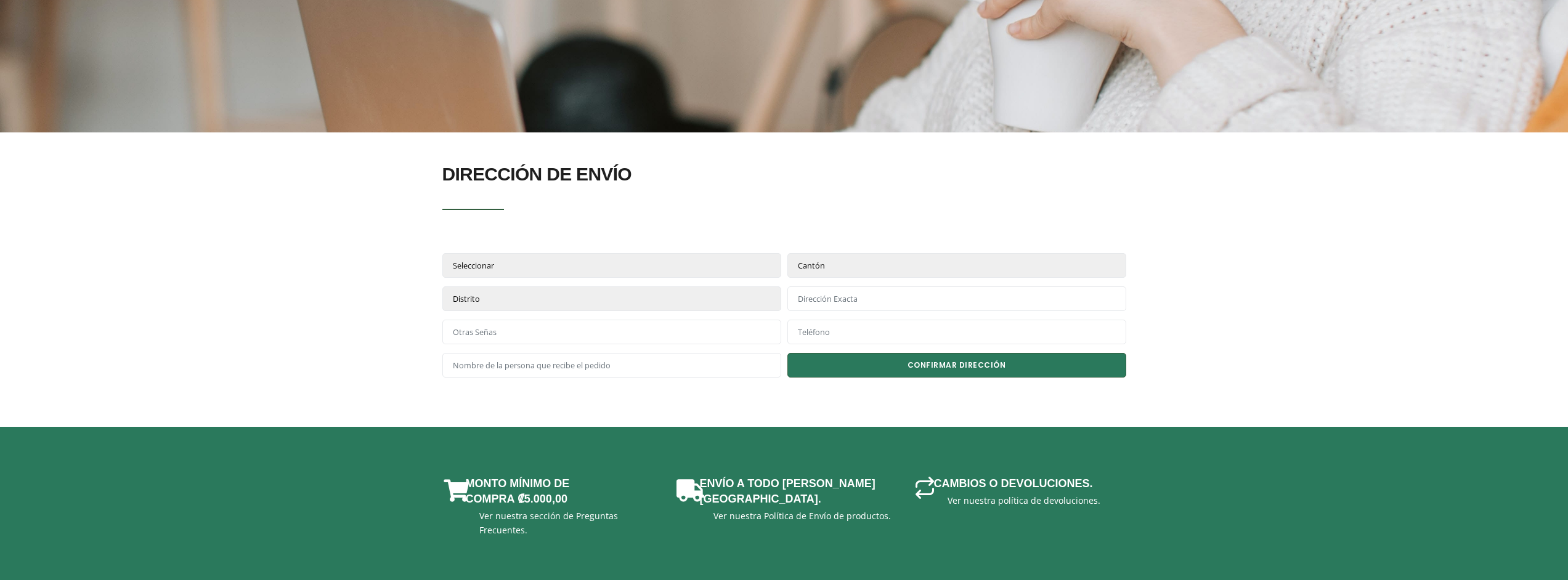
scroll to position [205, 0]
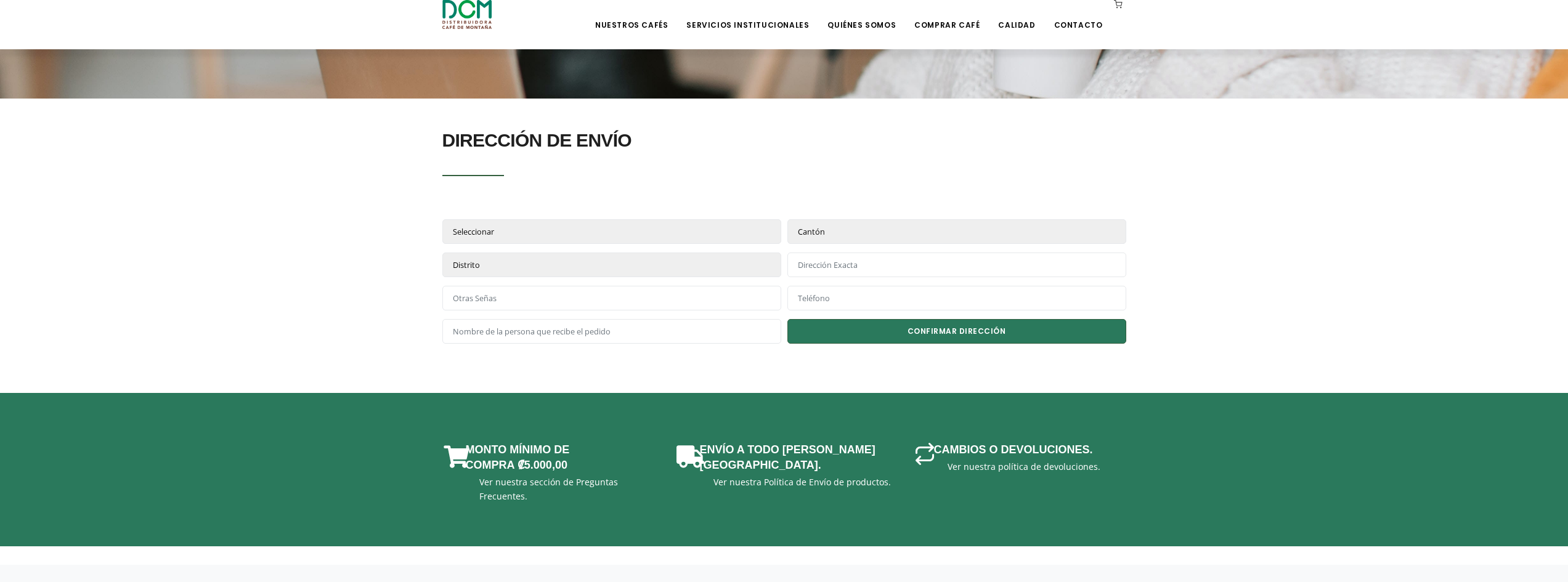
click at [624, 225] on select "Seleccionar Alajuela Cartago Guanacaste Heredia Limón Puntarenas San José" at bounding box center [612, 231] width 339 height 24
select select "01"
click at [443, 219] on select "Seleccionar Alajuela Cartago Guanacaste Heredia Limón Puntarenas San José" at bounding box center [612, 231] width 339 height 24
click at [821, 230] on select "Cantón San José Escazú Desamparados Puriscal Tarrazú Aserrí Mora Goicoechea San…" at bounding box center [956, 231] width 339 height 24
select select "1143"
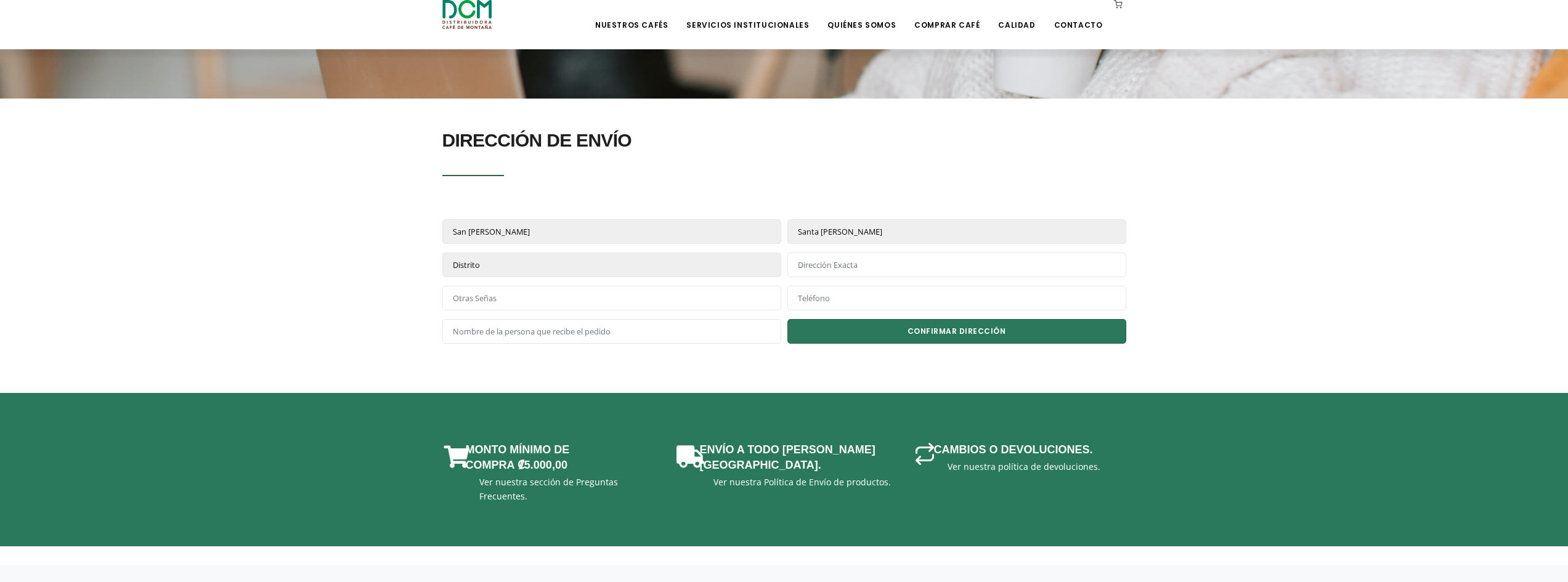
click at [787, 219] on select "Cantón San José Escazú Desamparados Puriscal Tarrazú Aserrí Mora Goicoechea San…" at bounding box center [956, 231] width 339 height 24
click at [618, 269] on select "Distrito CARMEN MERCED HOSPITAL CATEDRAL ZAPOTE SAN FRANCISCO DE DOS RÍOS URUCA…" at bounding box center [612, 264] width 339 height 24
select select "1279"
click at [443, 252] on select "Distrito CARMEN MERCED HOSPITAL CATEDRAL ZAPOTE SAN FRANCISCO DE DOS RÍOS URUCA…" at bounding box center [612, 264] width 339 height 24
click at [845, 266] on input "text" at bounding box center [956, 264] width 339 height 24
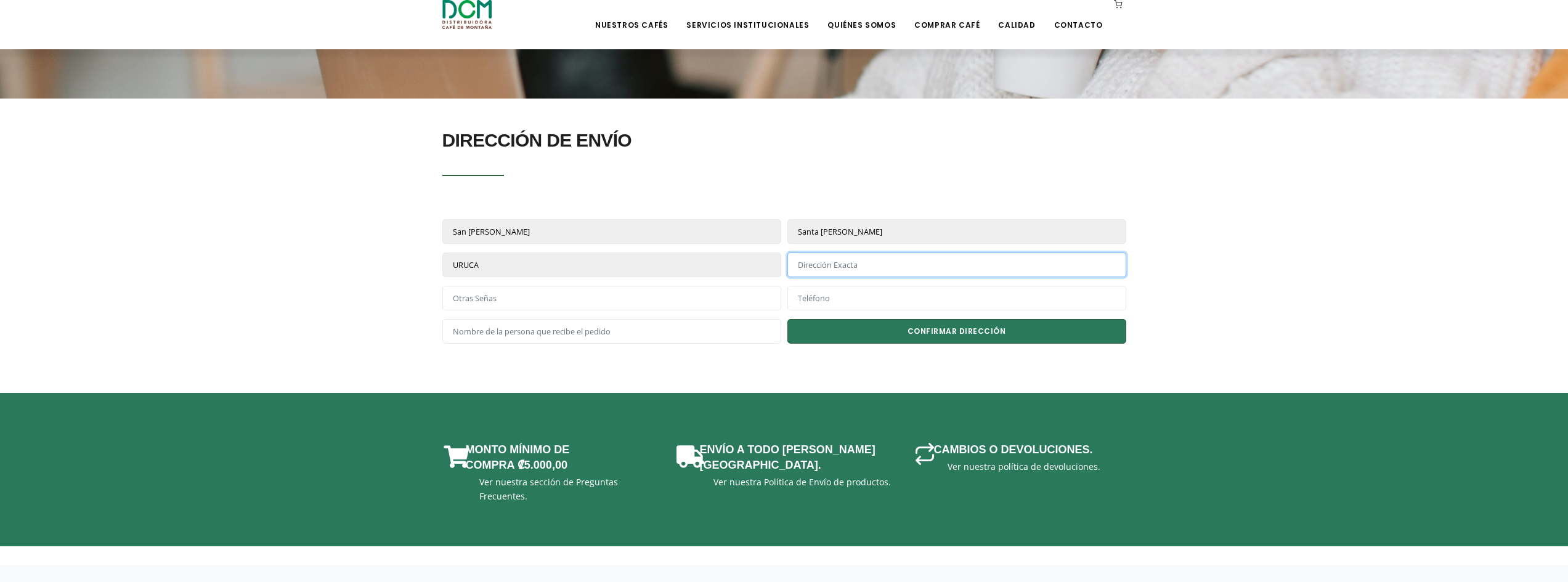
type input "Urbanización Rio Oro, del guarda, 200 metros norte, 150 metros oeste."
type input "88835930"
drag, startPoint x: 842, startPoint y: 305, endPoint x: 709, endPoint y: 293, distance: 133.5
click at [710, 298] on div at bounding box center [784, 302] width 690 height 33
click at [709, 293] on input "text" at bounding box center [612, 298] width 339 height 24
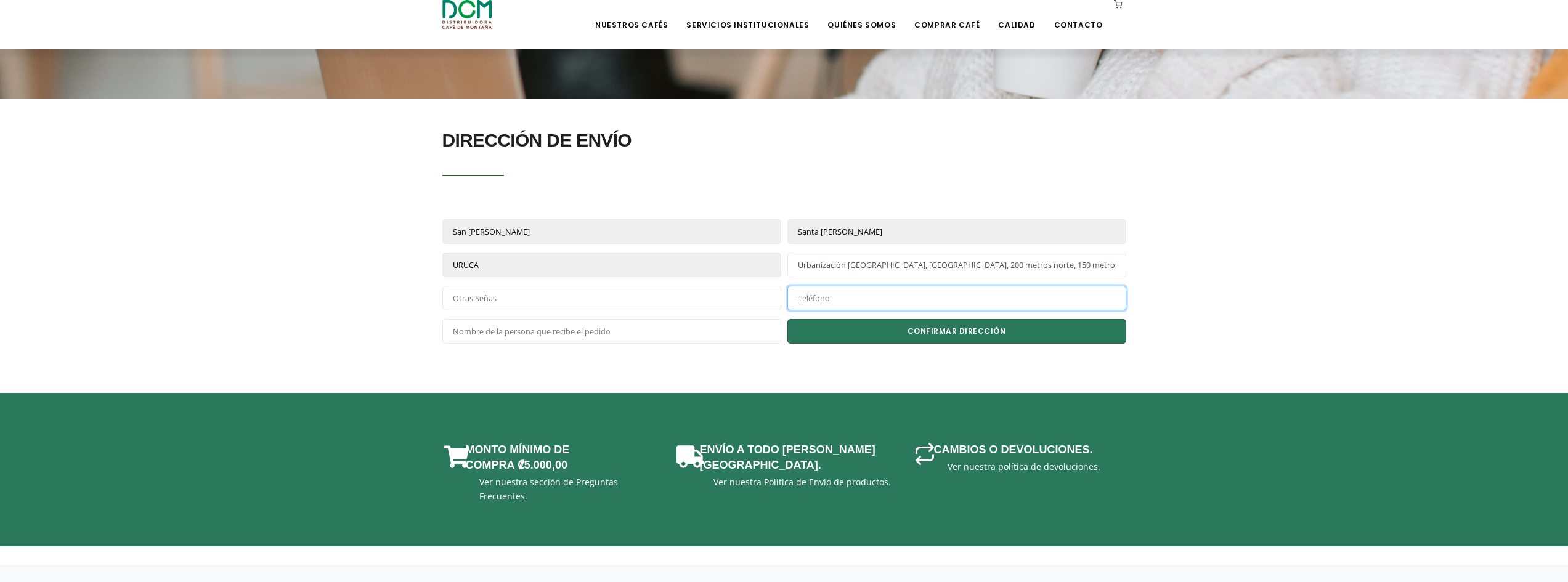
click at [821, 300] on input "phone" at bounding box center [956, 298] width 339 height 24
type input "88835930"
click at [637, 290] on input "text" at bounding box center [612, 298] width 339 height 24
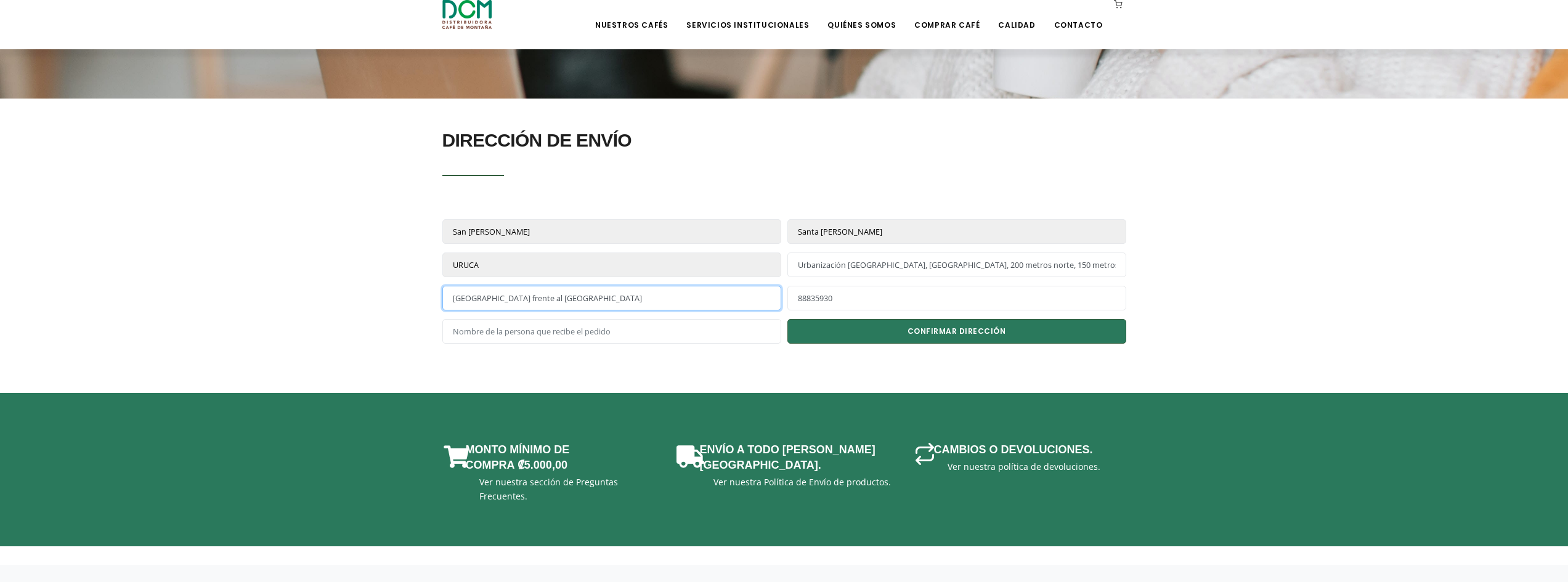
type input "Casa amarilla frente al rancho del parque"
click at [630, 323] on input "text" at bounding box center [612, 331] width 339 height 24
type input "Antonio Gonzalez"
click at [888, 334] on button "CONFIRMAR DIRECCIÓN" at bounding box center [956, 331] width 339 height 24
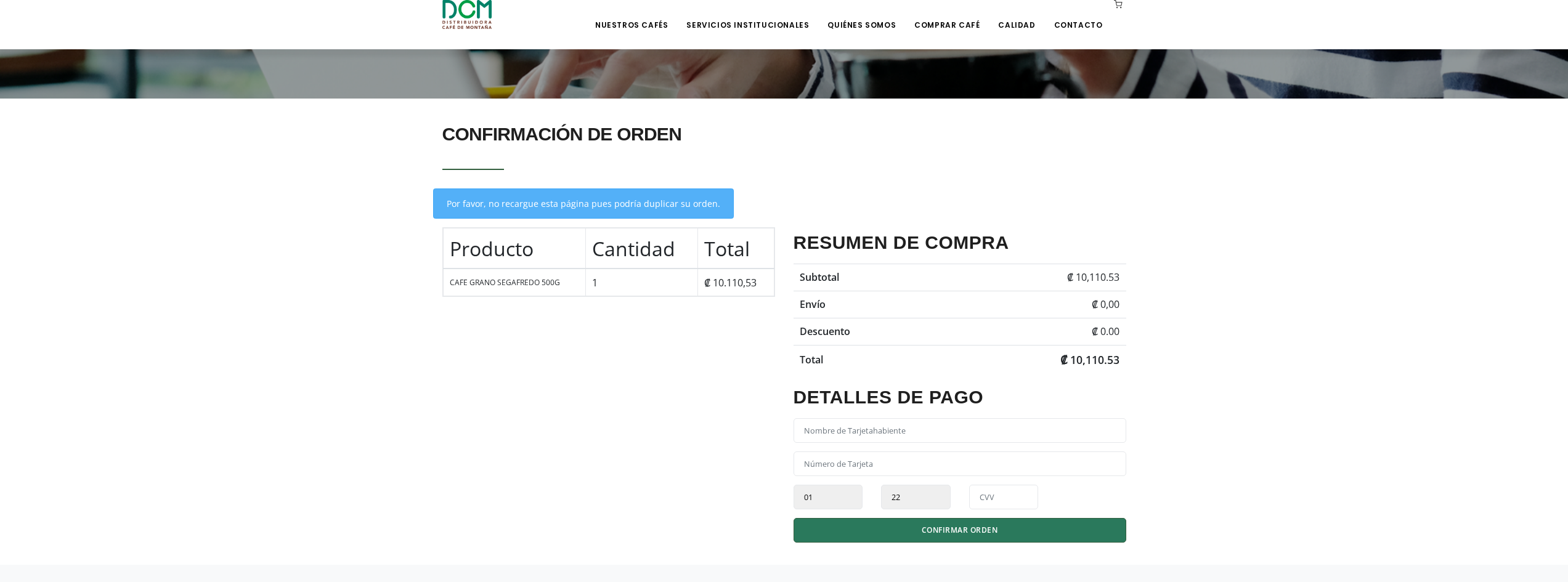
scroll to position [331, 0]
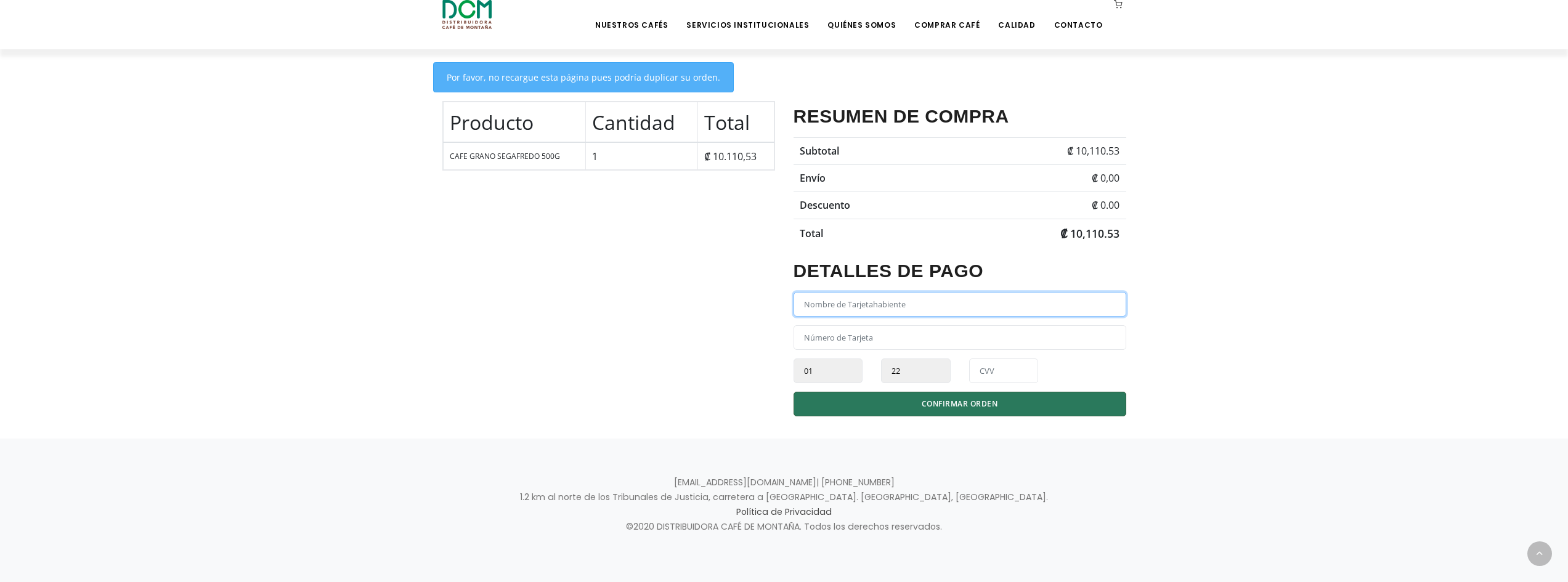
click at [901, 298] on input "text" at bounding box center [960, 304] width 332 height 24
type input "4"
click at [888, 302] on input "text" at bounding box center [960, 304] width 332 height 24
type input "[CREDIT_CARD_NUMBER]"
click at [911, 337] on input "text" at bounding box center [960, 337] width 332 height 24
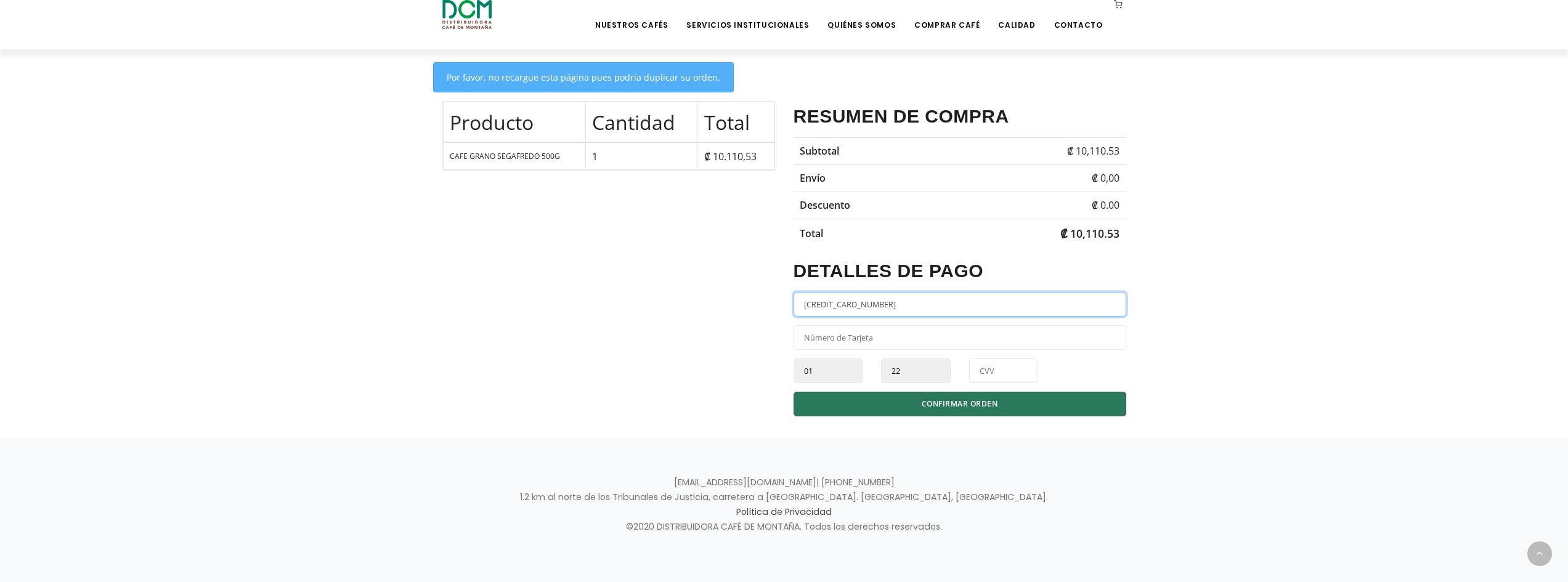
drag, startPoint x: 878, startPoint y: 307, endPoint x: 764, endPoint y: 299, distance: 114.3
click at [764, 299] on div "Producto Cantidad Total CAFE GRANO SEGAFREDO 500G 1 ₡ 10.110,53 Subtotal Envío" at bounding box center [784, 261] width 703 height 319
click at [859, 334] on input "text" at bounding box center [960, 337] width 332 height 24
paste input "4491941094499368"
type input "4491941094499368"
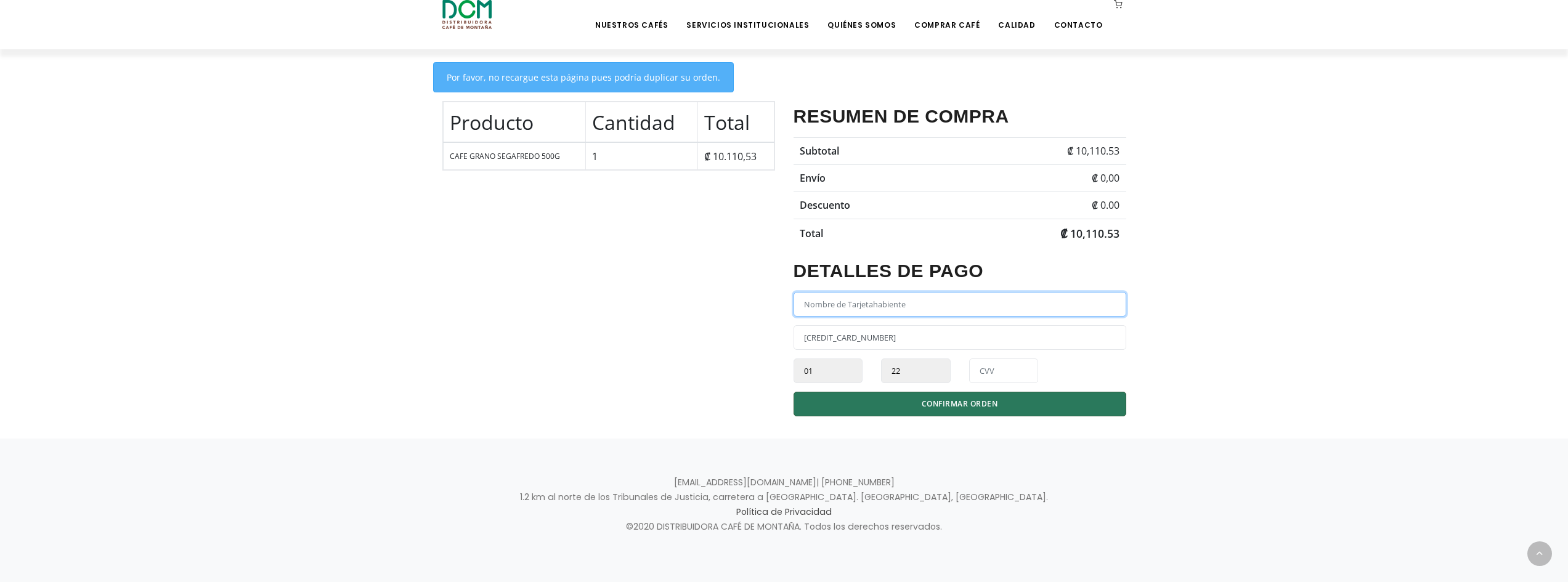
click at [876, 308] on input "text" at bounding box center [960, 304] width 332 height 24
type input "Antonio Gonzalez S"
click at [835, 370] on select "01 02 03 04 05 06 07 08 09 10 11 12" at bounding box center [828, 371] width 70 height 24
select select "12"
click at [794, 359] on select "01 02 03 04 05 06 07 08 09 10 11 12" at bounding box center [828, 371] width 70 height 24
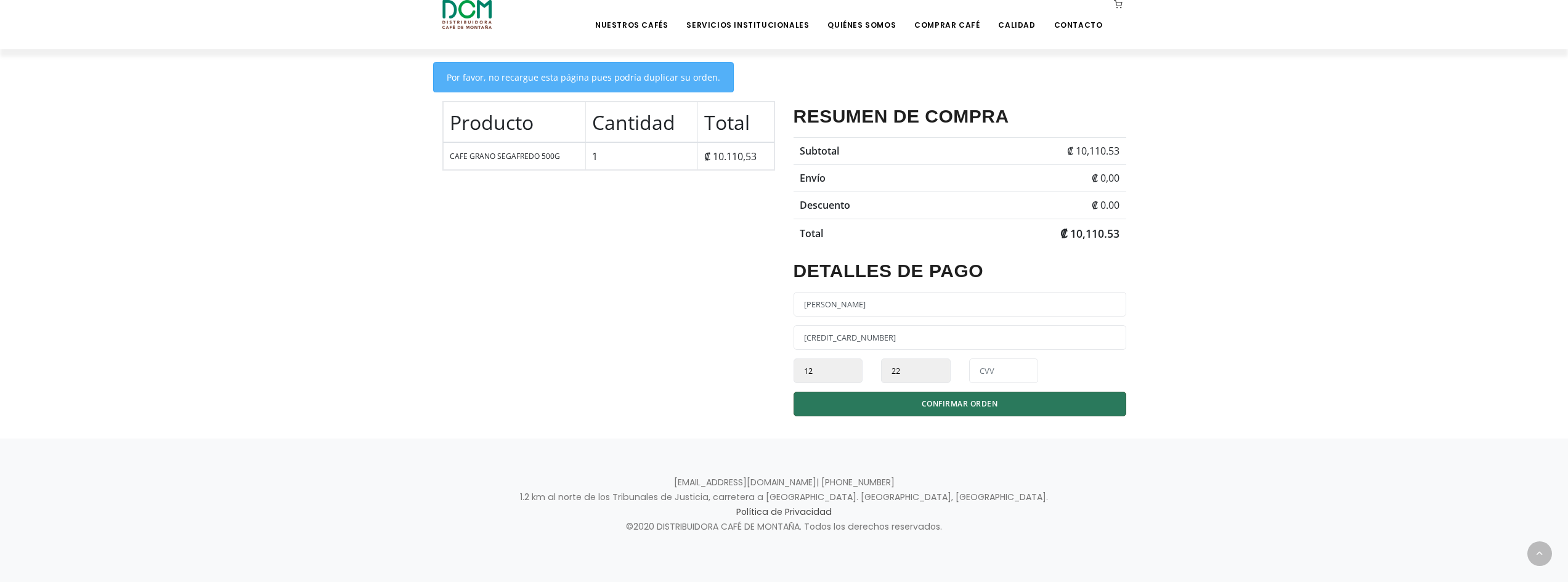
click at [918, 370] on select "22 23 24 25 26 27 28 29 30 31 32 33 34 35" at bounding box center [915, 371] width 70 height 24
select select "28"
click at [881, 359] on select "22 23 24 25 26 27 28 29 30 31 32 33 34 35" at bounding box center [915, 371] width 70 height 24
click at [1025, 378] on input "text" at bounding box center [1004, 371] width 70 height 24
type input "081"
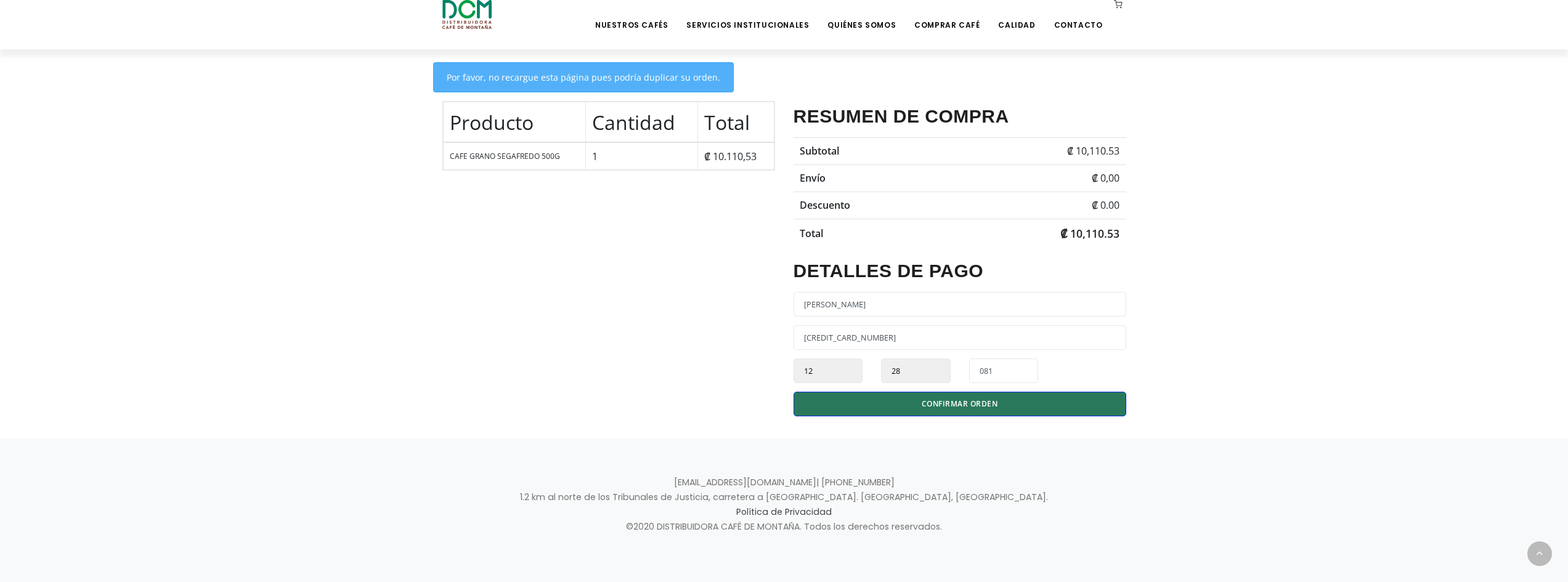
click at [1028, 412] on button "CONFIRMAR ORDEN" at bounding box center [960, 404] width 332 height 24
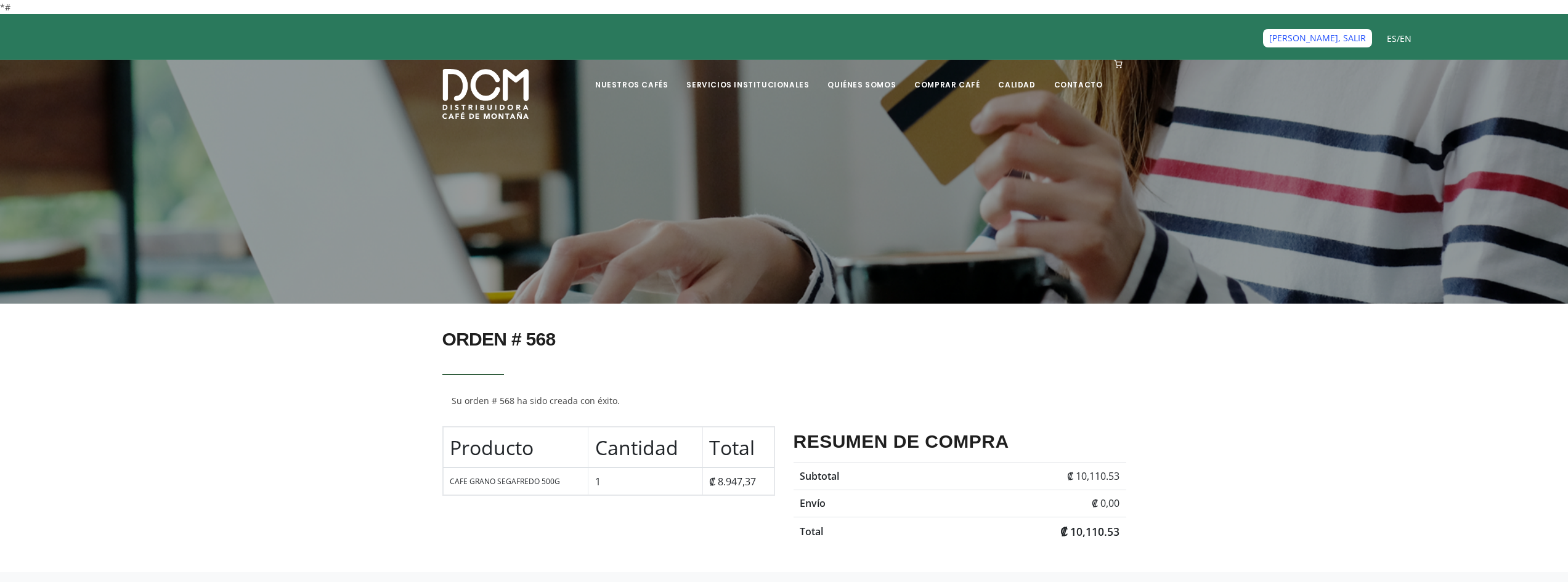
click at [1311, 33] on link "[PERSON_NAME], SALIR" at bounding box center [1318, 38] width 109 height 18
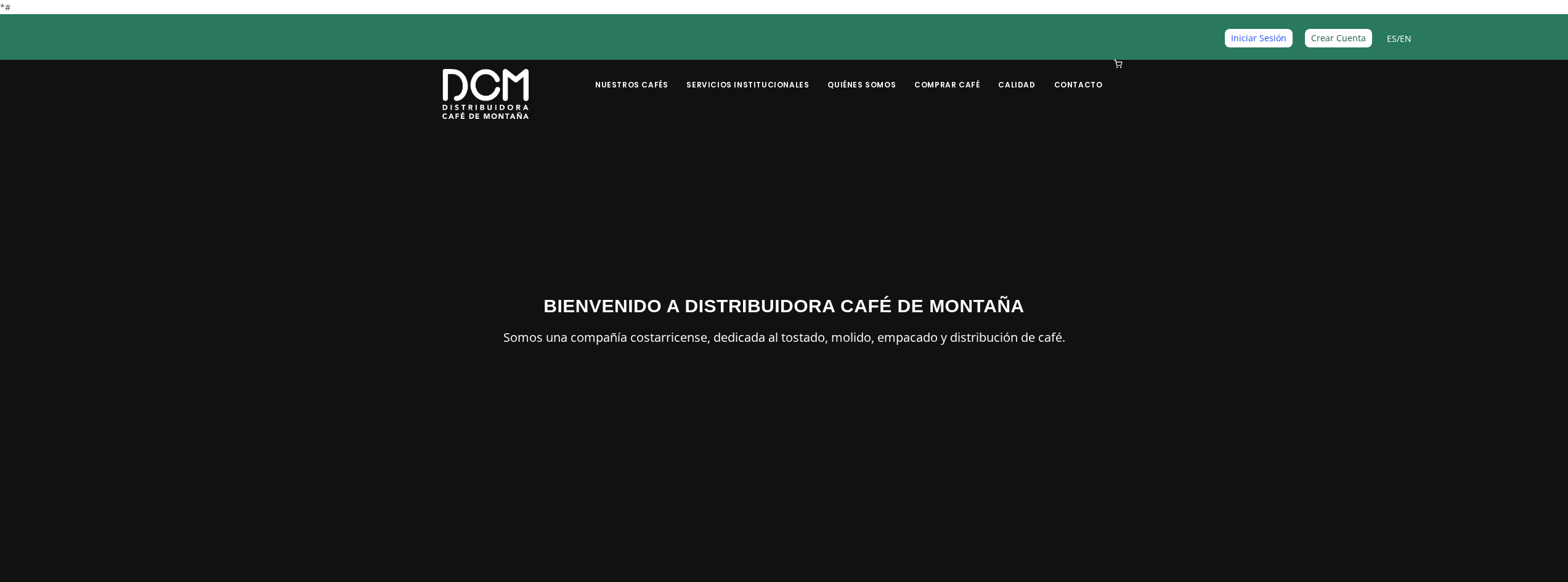
click at [1271, 40] on link "Iniciar Sesión" at bounding box center [1259, 38] width 68 height 18
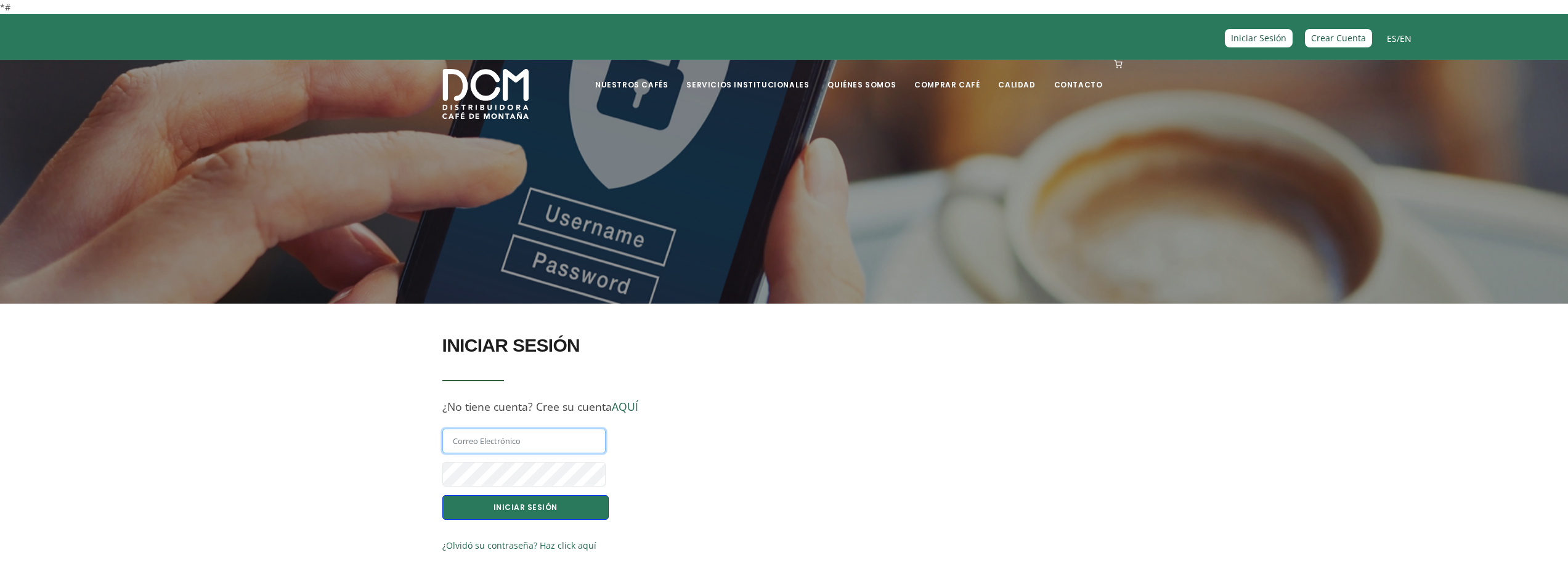
type input "[PERSON_NAME][EMAIL_ADDRESS][DOMAIN_NAME]"
click at [530, 512] on button "INICIAR SESIÓN" at bounding box center [526, 507] width 167 height 24
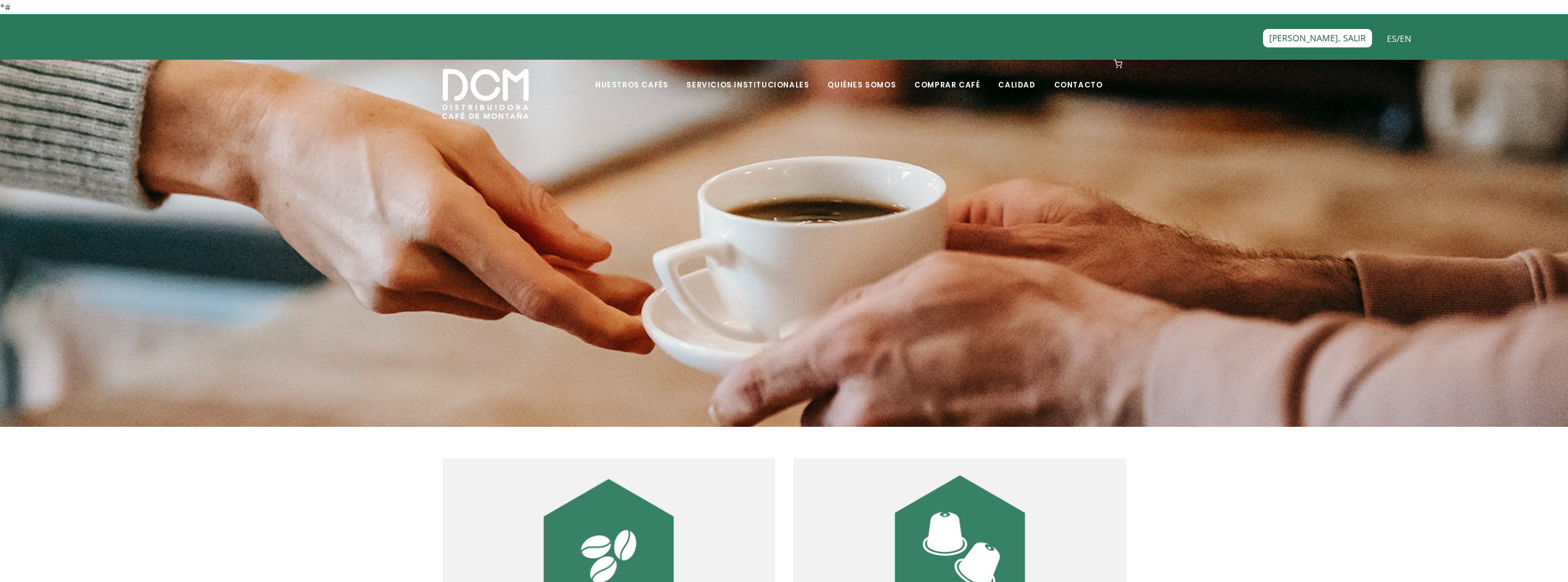
click at [1122, 62] on icon at bounding box center [1118, 63] width 8 height 8
